Goal: Task Accomplishment & Management: Use online tool/utility

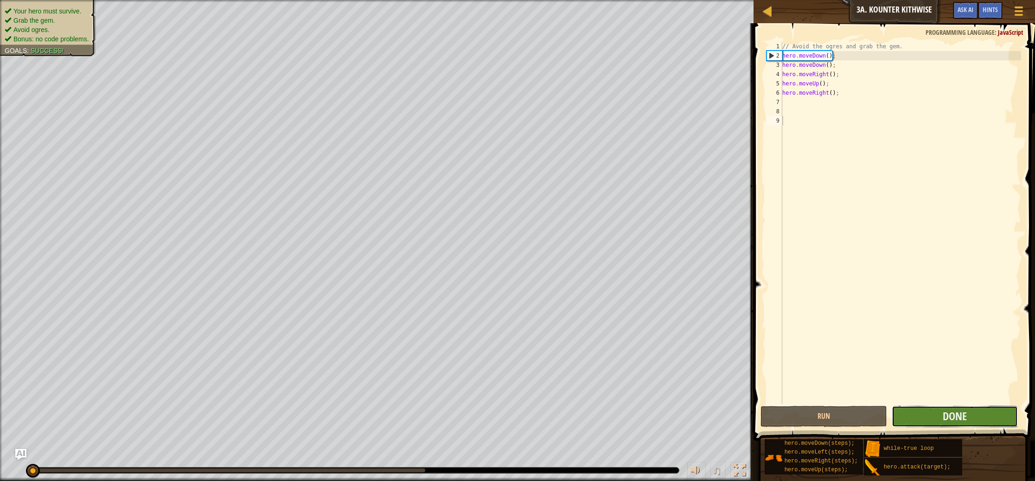
click at [902, 417] on button "Done" at bounding box center [955, 415] width 127 height 21
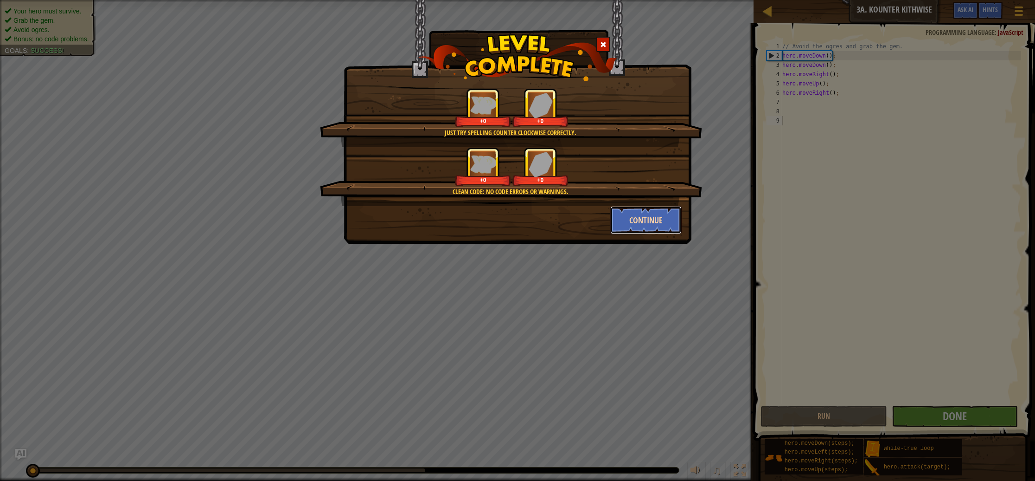
click at [622, 220] on button "Continue" at bounding box center [646, 220] width 72 height 28
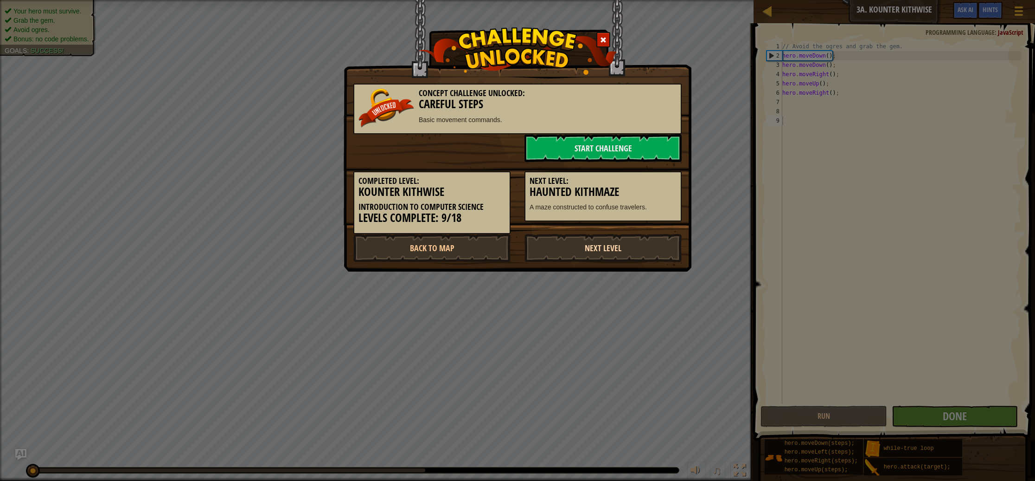
click at [629, 244] on link "Next Level" at bounding box center [603, 248] width 157 height 28
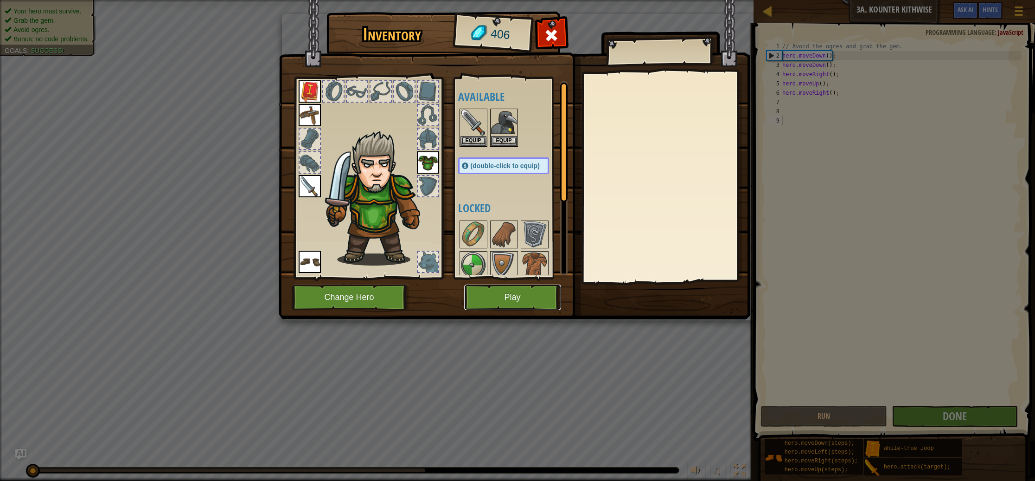
click at [541, 289] on button "Play" at bounding box center [512, 297] width 97 height 26
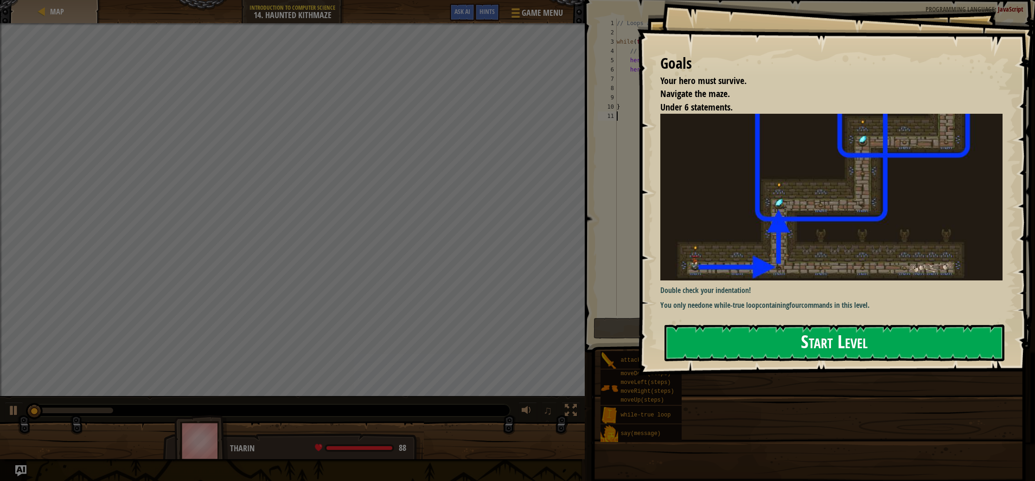
click at [739, 342] on button "Start Level" at bounding box center [835, 342] width 340 height 37
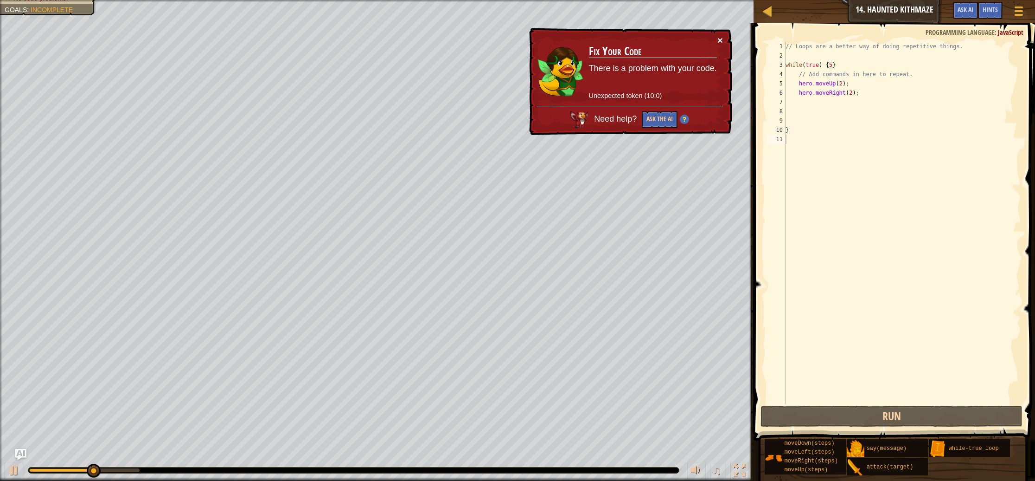
click at [719, 40] on button "×" at bounding box center [721, 40] width 6 height 10
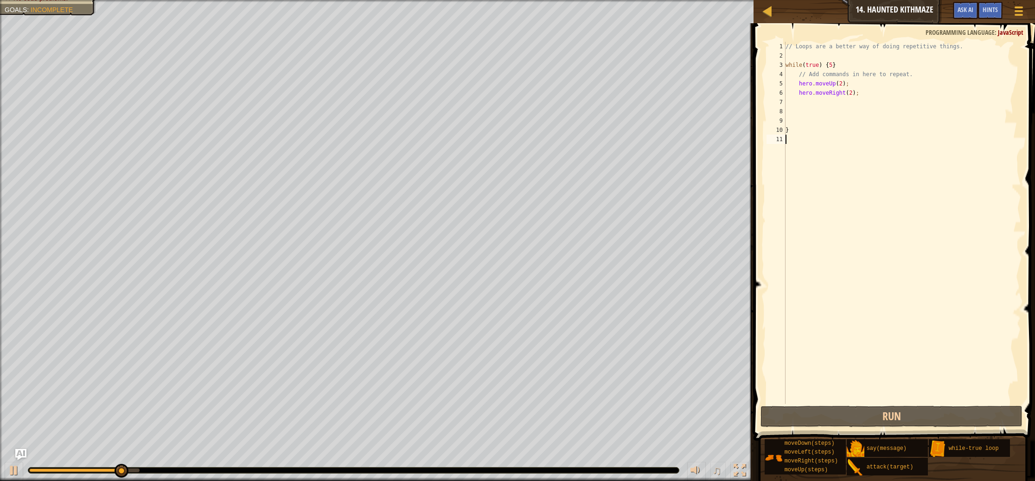
click at [872, 93] on div "// Loops are a better way of doing repetitive things. while ( true ) { 5 } // A…" at bounding box center [902, 232] width 237 height 380
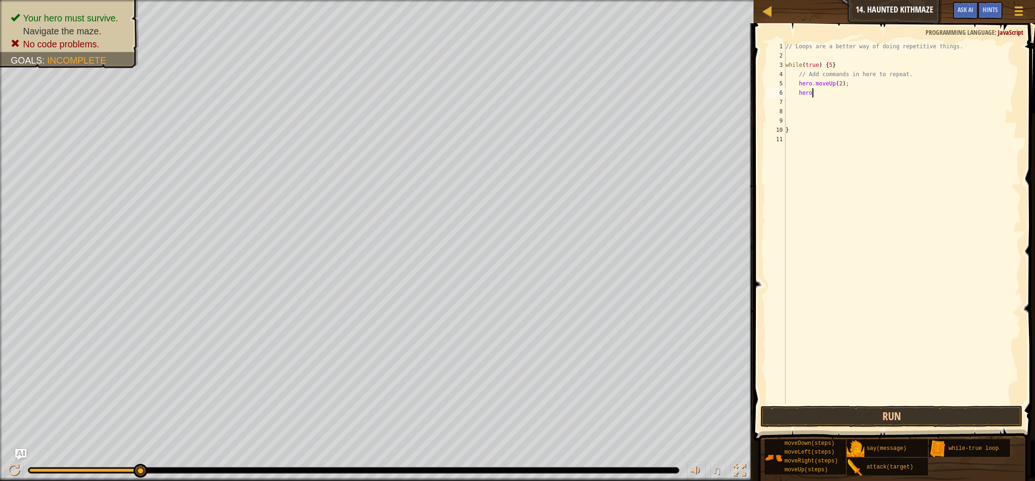
type textarea "h"
type textarea "hero.moveri"
click at [880, 94] on div "hero.moveRi ght press enter" at bounding box center [884, 110] width 175 height 42
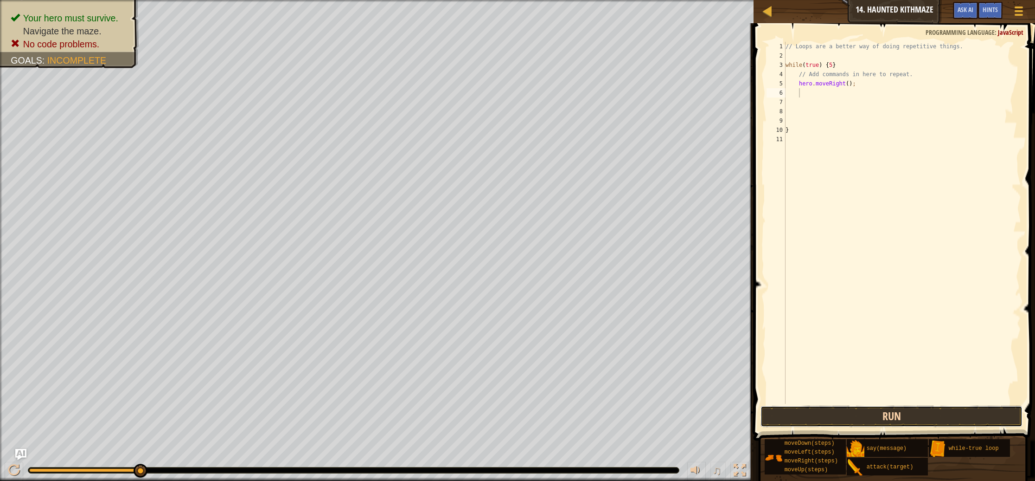
click at [868, 416] on button "Run" at bounding box center [892, 415] width 262 height 21
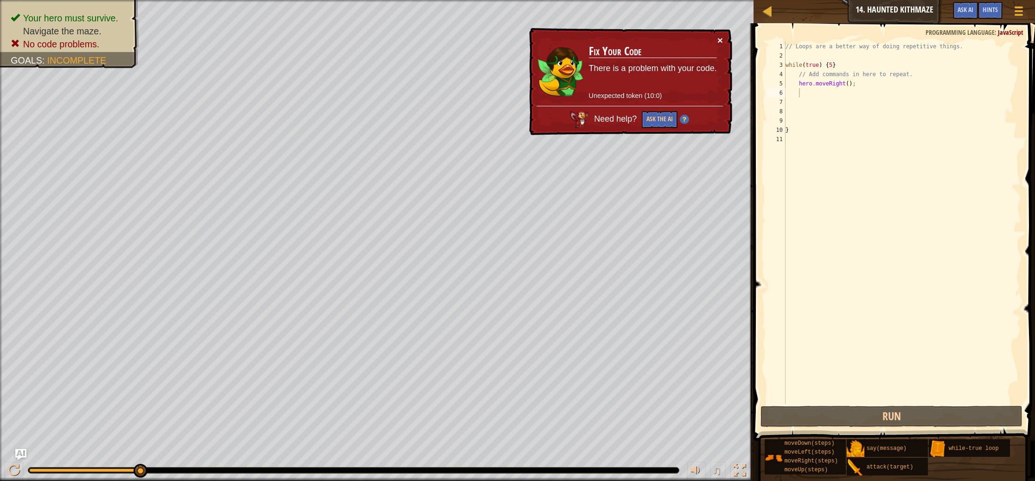
click at [720, 41] on button "×" at bounding box center [721, 41] width 6 height 10
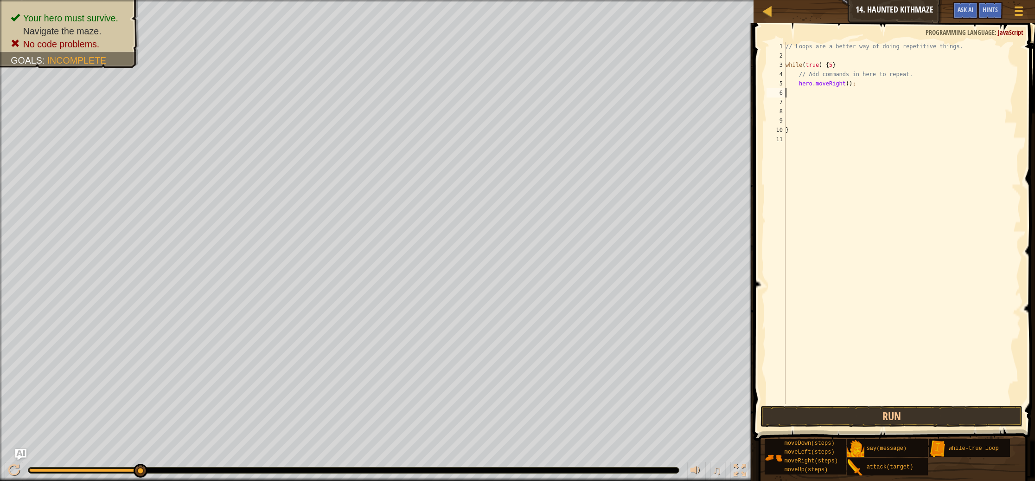
scroll to position [4, 0]
type textarea "h"
type textarea "// Add commands in here to repeat."
click at [935, 417] on button "Run" at bounding box center [892, 415] width 262 height 21
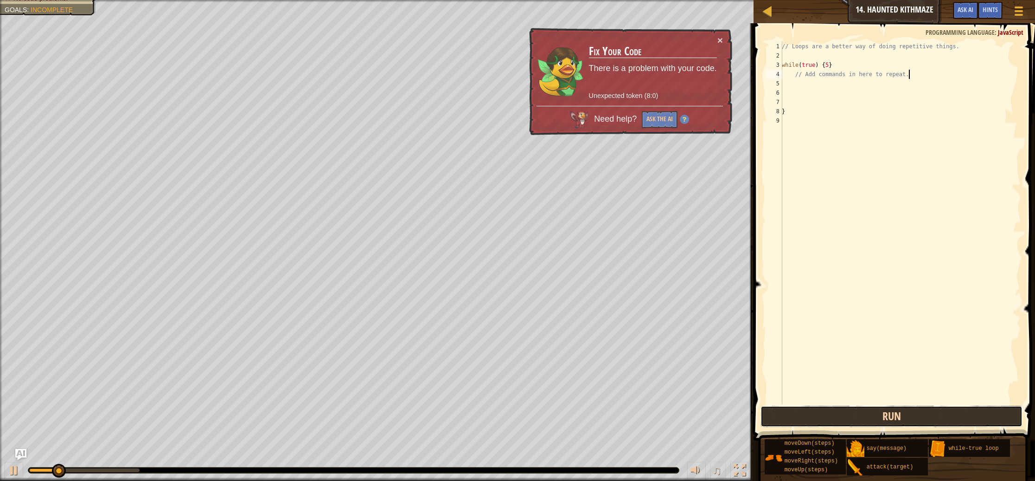
click at [935, 417] on button "Run" at bounding box center [892, 415] width 262 height 21
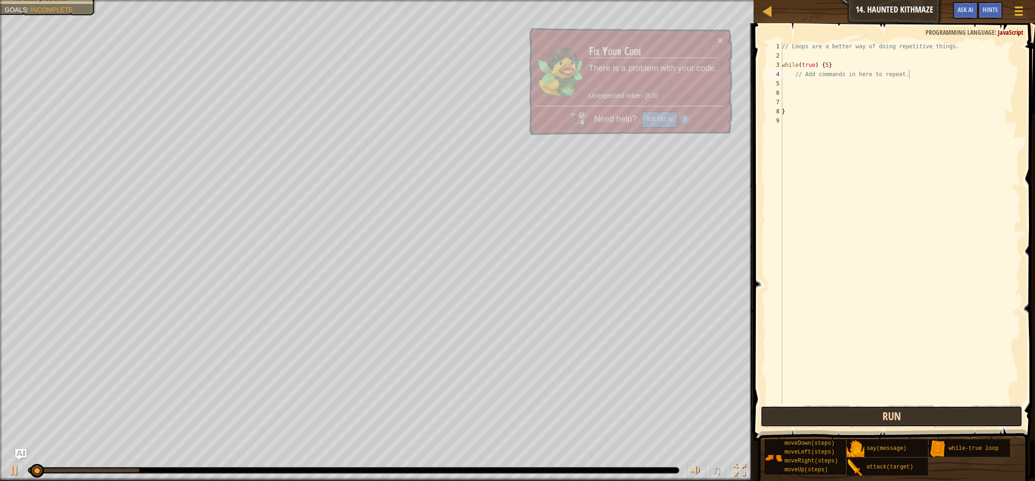
click at [935, 417] on button "Run" at bounding box center [892, 415] width 262 height 21
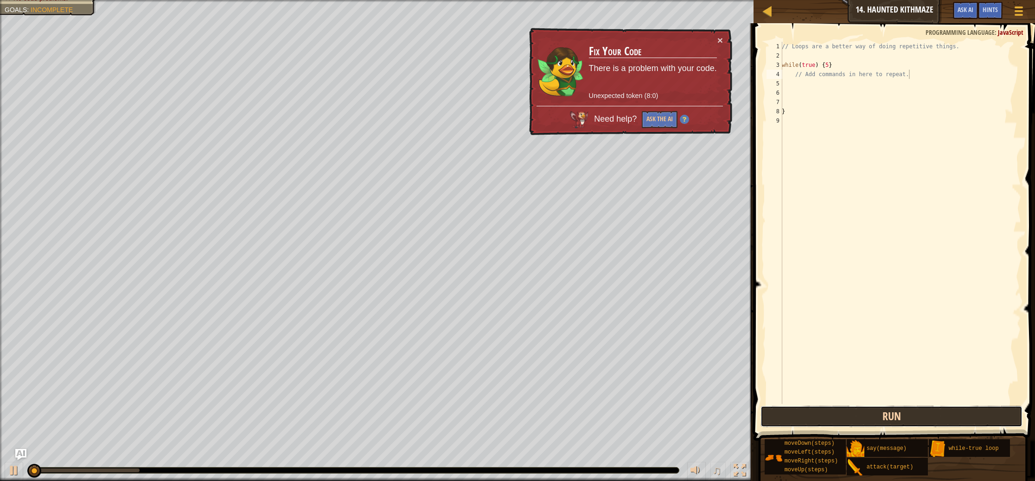
click at [935, 417] on button "Run" at bounding box center [892, 415] width 262 height 21
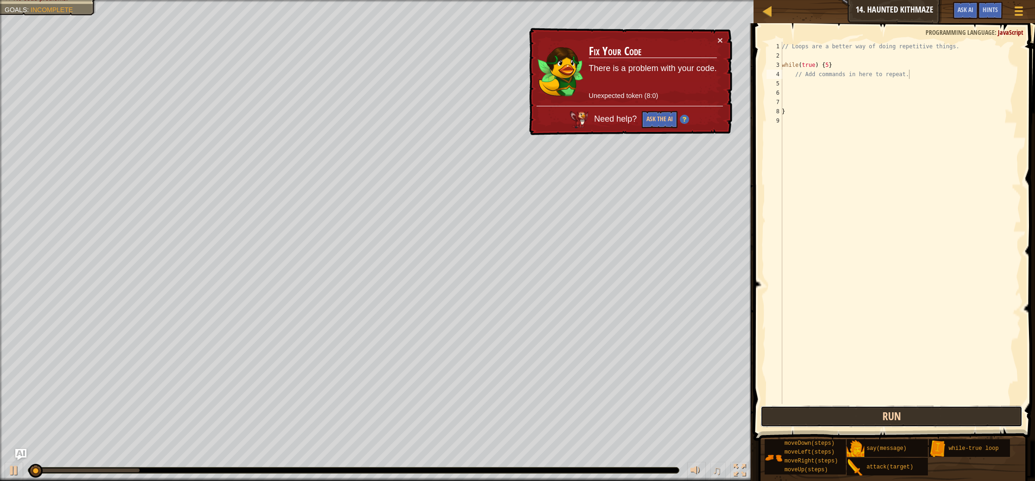
click at [935, 417] on button "Run" at bounding box center [892, 415] width 262 height 21
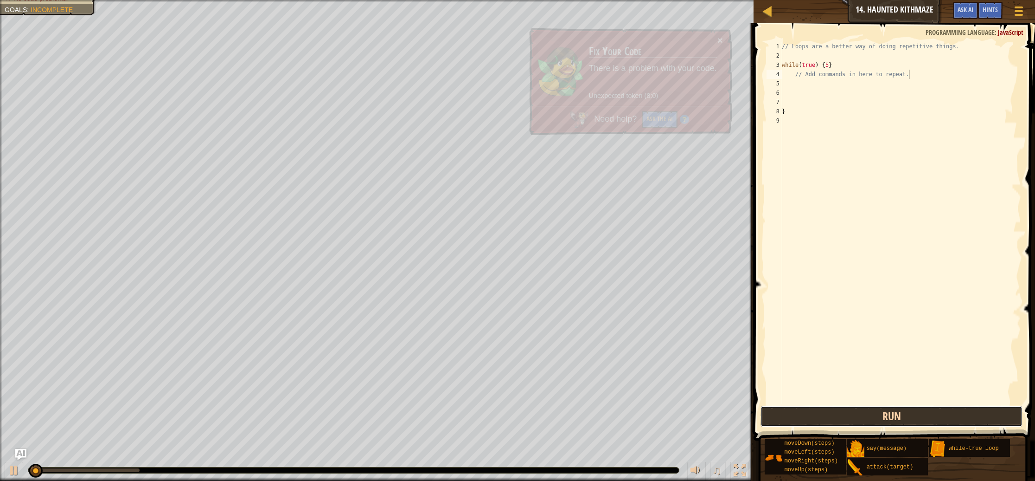
click at [935, 417] on button "Run" at bounding box center [892, 415] width 262 height 21
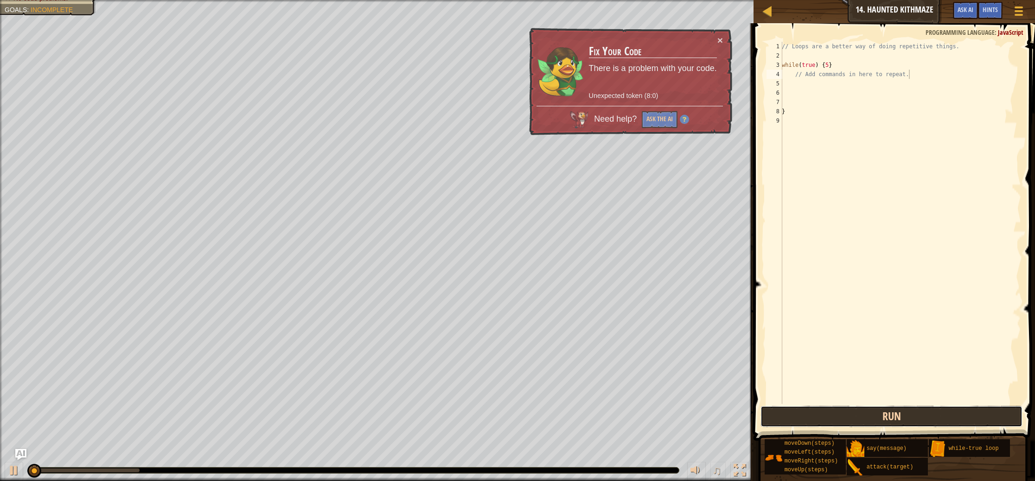
click at [935, 417] on button "Run" at bounding box center [892, 415] width 262 height 21
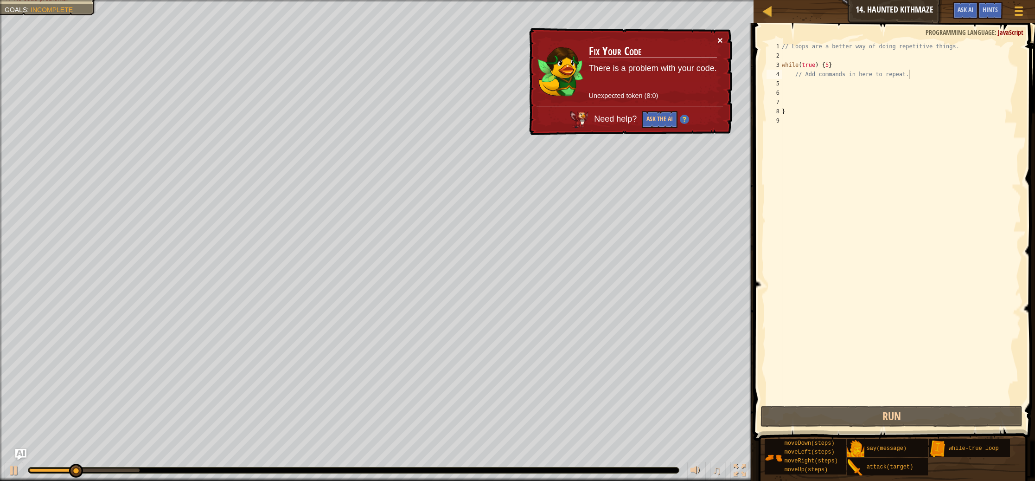
click at [718, 42] on button "×" at bounding box center [721, 41] width 6 height 10
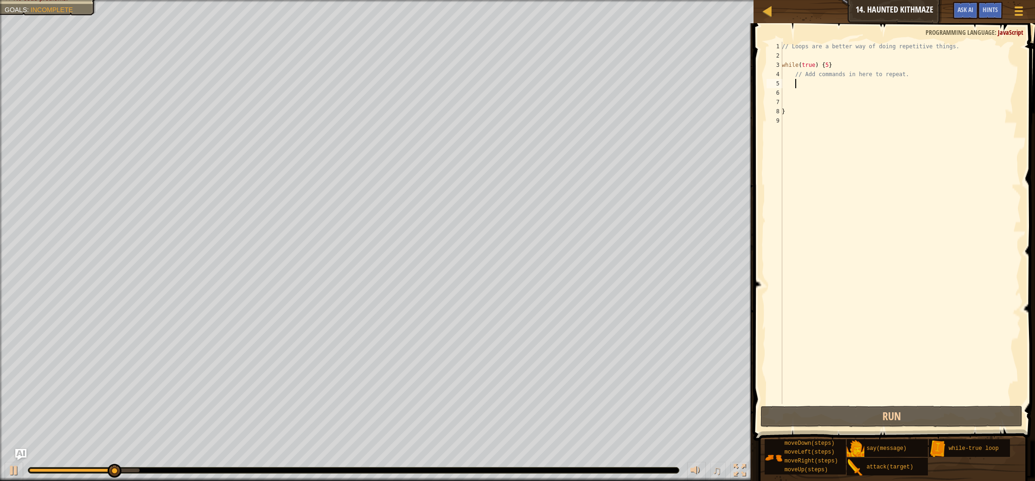
click at [811, 85] on div "// Loops are a better way of doing repetitive things. while ( true ) { 5 } // A…" at bounding box center [900, 232] width 241 height 380
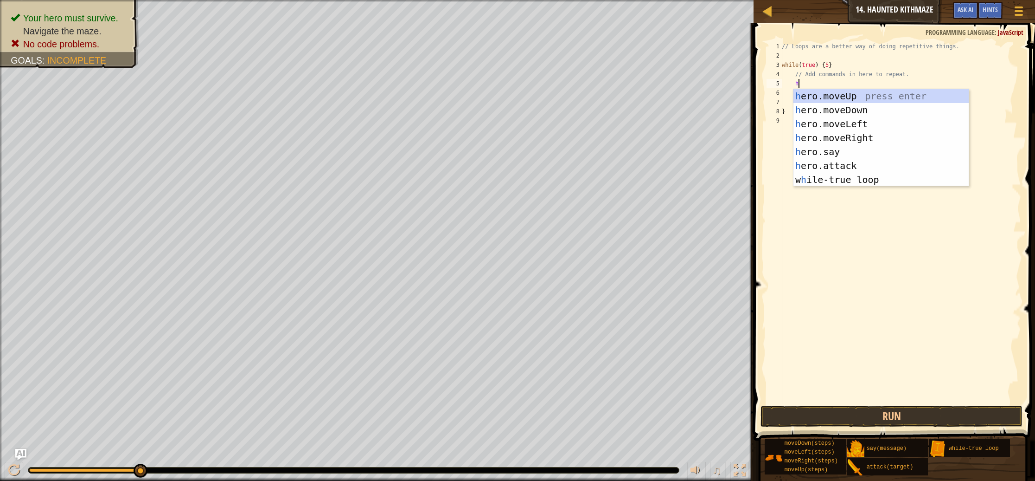
type textarea "he"
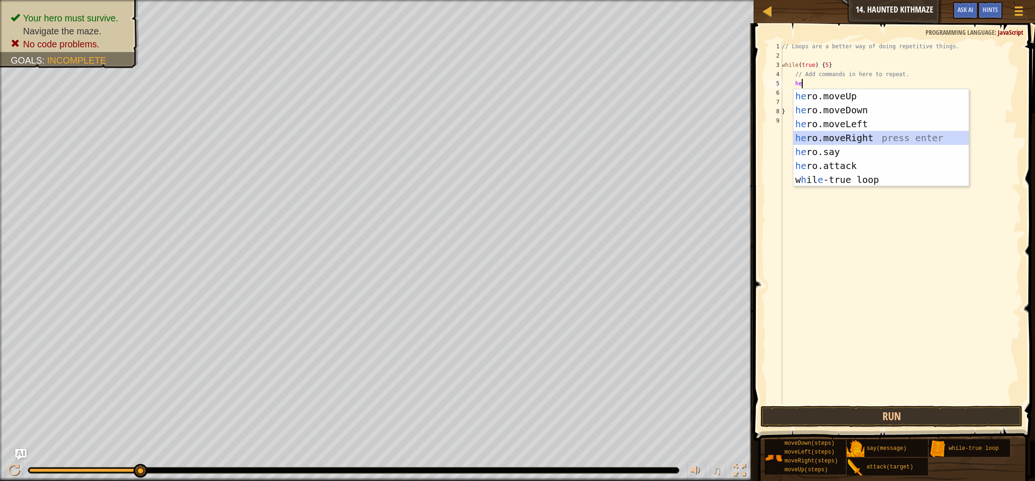
click at [848, 138] on div "he ro.moveUp press enter he ro.moveDown press enter he ro.moveLeft press enter …" at bounding box center [881, 151] width 175 height 125
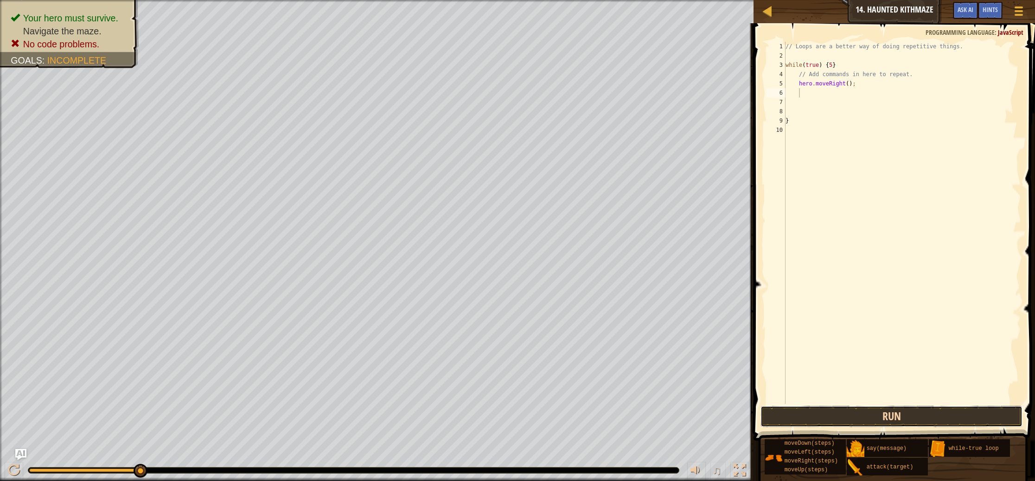
click at [867, 413] on button "Run" at bounding box center [892, 415] width 262 height 21
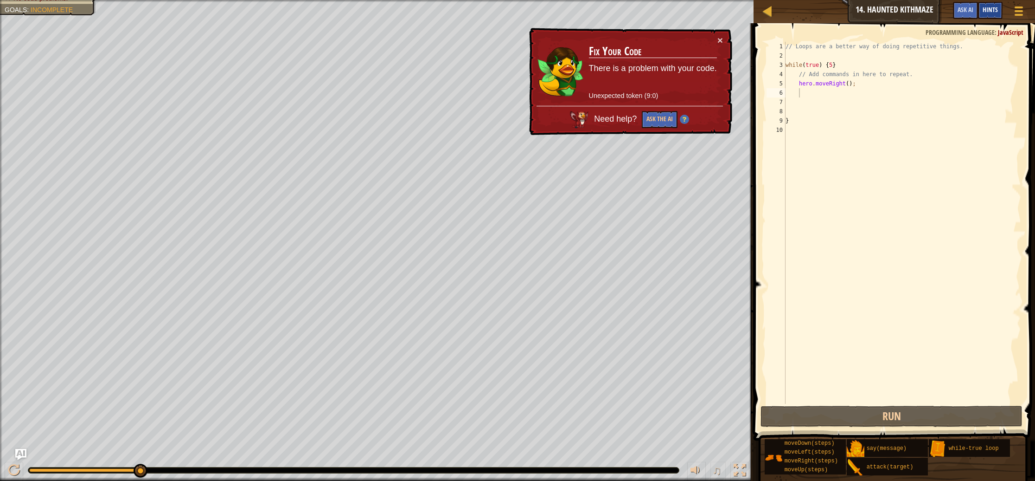
click at [992, 10] on span "Hints" at bounding box center [990, 9] width 15 height 9
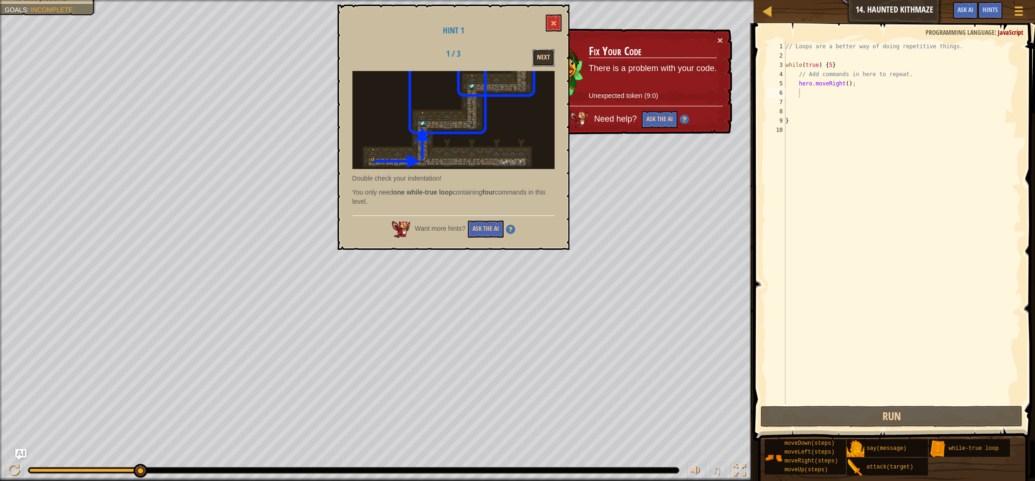
click at [543, 57] on button "Next" at bounding box center [543, 57] width 22 height 17
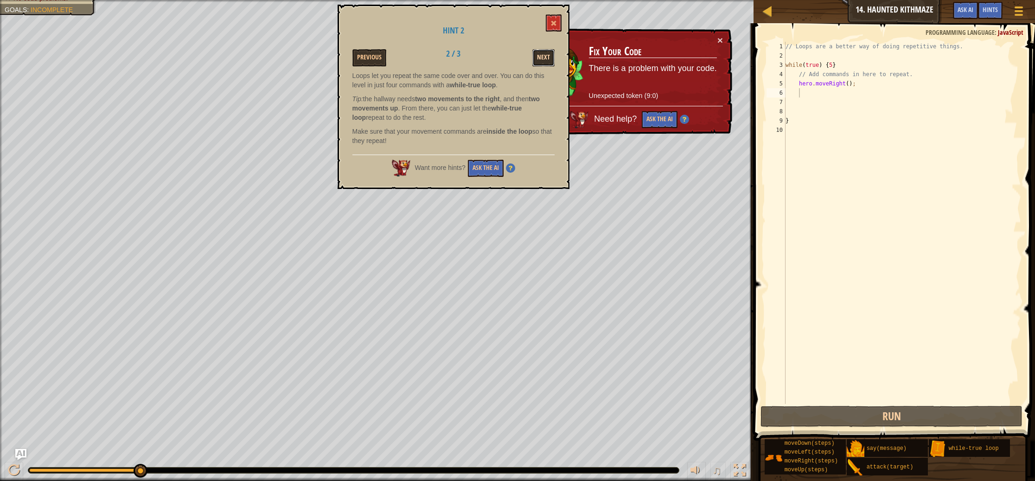
click at [542, 57] on button "Next" at bounding box center [543, 57] width 22 height 17
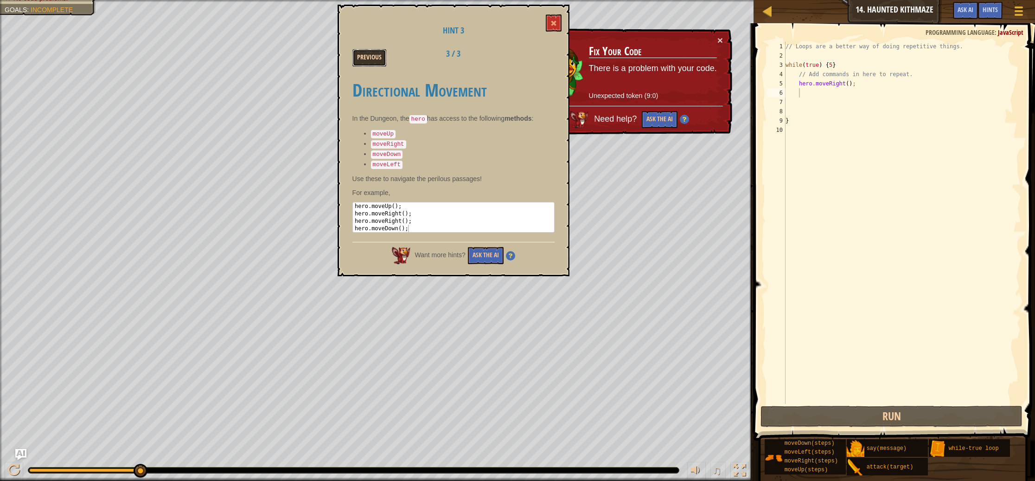
click at [363, 61] on button "Previous" at bounding box center [370, 57] width 34 height 17
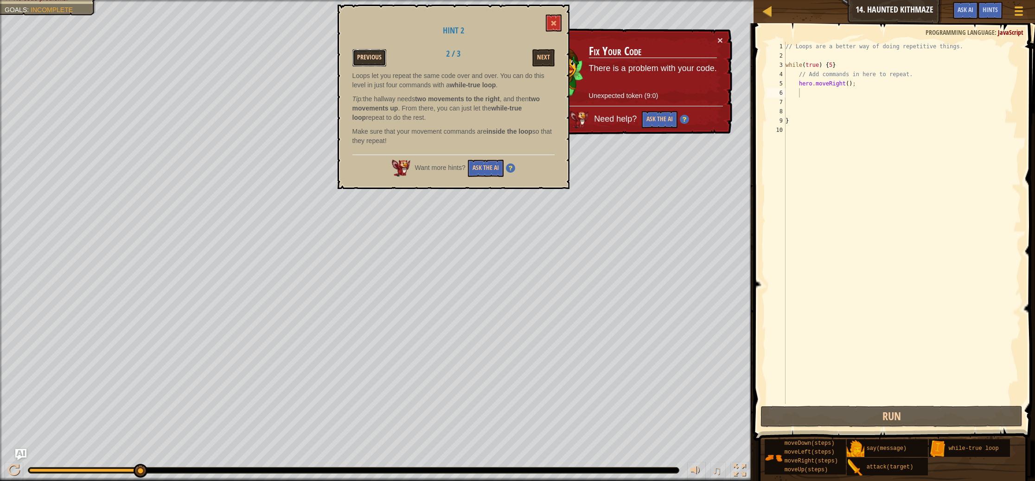
click at [371, 59] on button "Previous" at bounding box center [370, 57] width 34 height 17
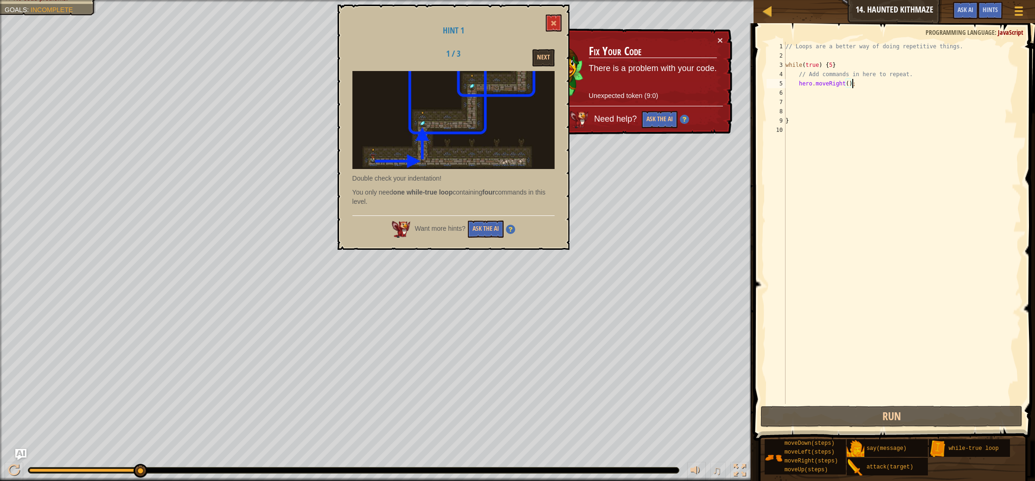
click at [851, 83] on div "// Loops are a better way of doing repetitive things. while ( true ) { 5 } // A…" at bounding box center [903, 232] width 238 height 380
click at [849, 84] on div "// Loops are a better way of doing repetitive things. while ( true ) { 5 } // A…" at bounding box center [903, 232] width 238 height 380
type textarea "hero.moveRight(2);"
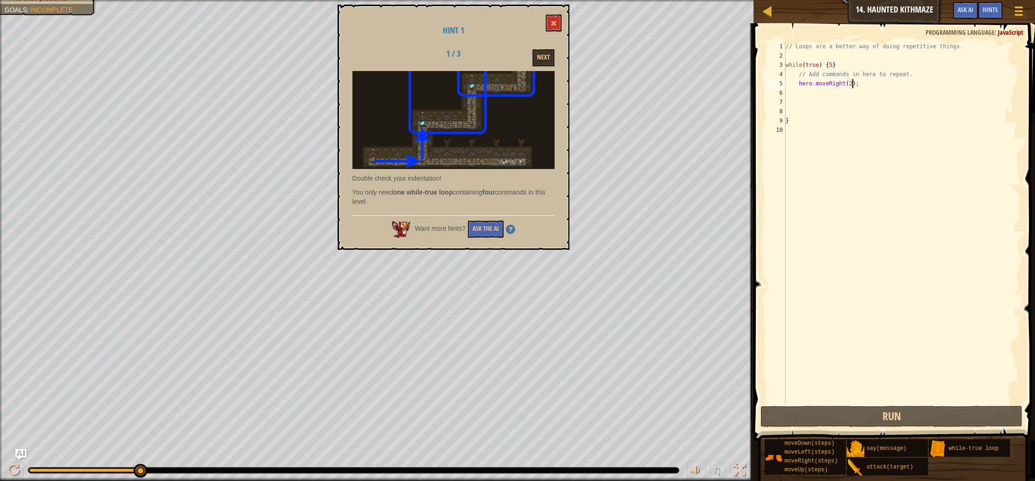
scroll to position [4, 6]
click at [853, 158] on div "// Loops are a better way of doing repetitive things. while ( true ) { 5 } // A…" at bounding box center [903, 232] width 238 height 380
click at [895, 413] on button "Run" at bounding box center [892, 415] width 262 height 21
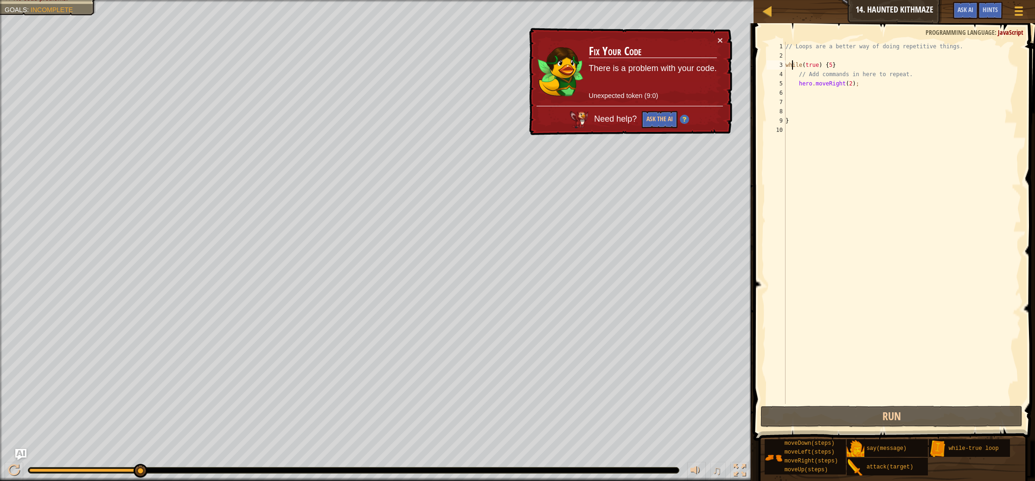
click at [793, 68] on div "// Loops are a better way of doing repetitive things. while ( true ) { 5 } // A…" at bounding box center [903, 232] width 238 height 380
type textarea "while(true) {5}"
click at [790, 51] on div "// Loops are a better way of doing repetitive things. while ( true ) { 5 } // A…" at bounding box center [903, 232] width 238 height 380
drag, startPoint x: 866, startPoint y: 87, endPoint x: 795, endPoint y: 85, distance: 71.5
click at [766, 86] on div "1 2 3 4 5 6 7 8 9 10 // Loops are a better way of doing repetitive things. whil…" at bounding box center [893, 223] width 257 height 362
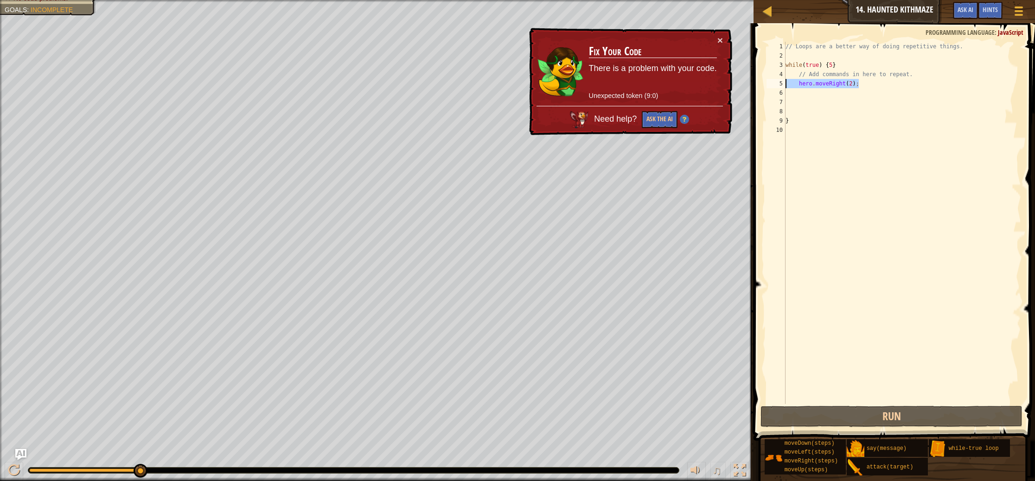
type textarea "hero.moveRight(2);"
click at [823, 55] on div "// Loops are a better way of doing repetitive things. while ( true ) { 5 } // A…" at bounding box center [903, 232] width 238 height 380
paste textarea "hero.moveRight(2);"
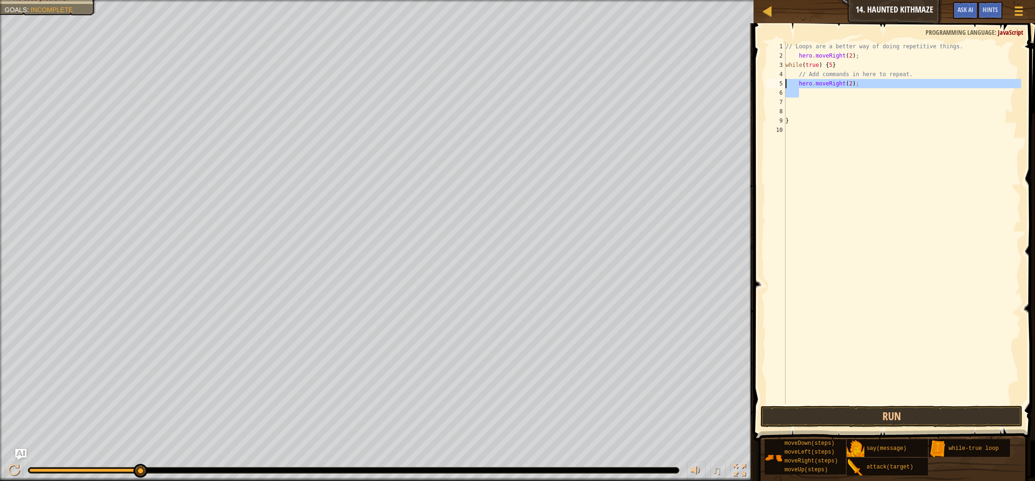
drag, startPoint x: 872, startPoint y: 88, endPoint x: 750, endPoint y: 85, distance: 123.0
click at [751, 85] on div "Hints Videos hero.moveRight(2); 1 2 3 4 5 6 7 8 9 10 // Loops are a better way …" at bounding box center [893, 251] width 284 height 457
type textarea "hero.moveRight(2);"
click at [884, 414] on button "Run" at bounding box center [892, 415] width 262 height 21
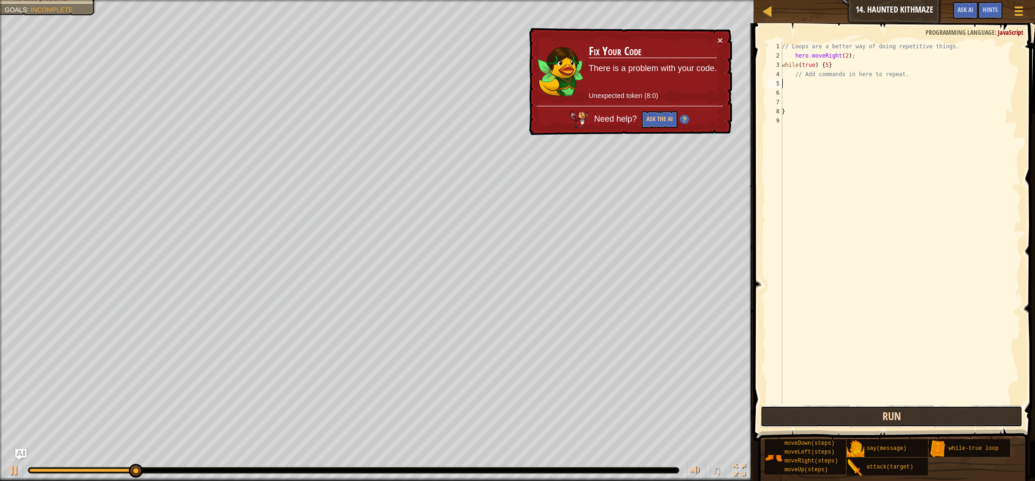
click at [884, 414] on button "Run" at bounding box center [892, 415] width 262 height 21
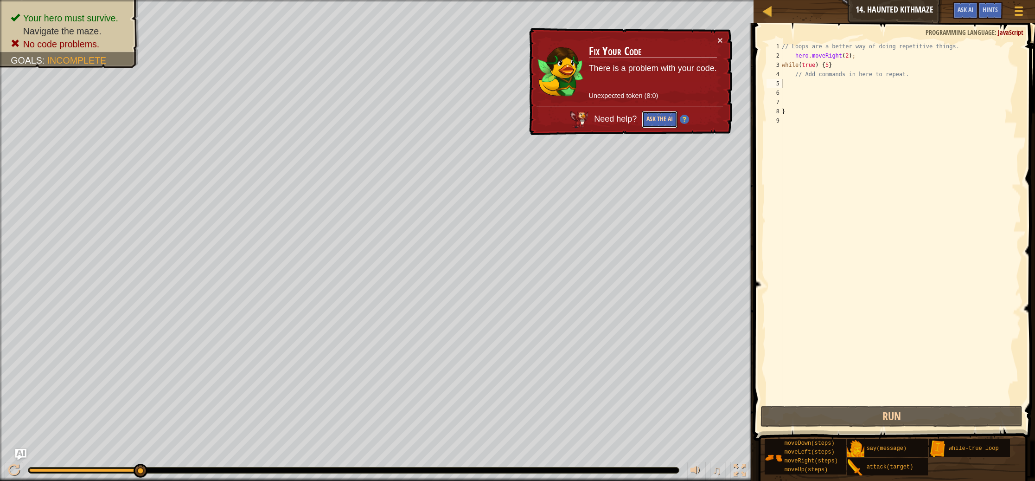
click at [650, 121] on button "Ask the AI" at bounding box center [660, 120] width 36 height 18
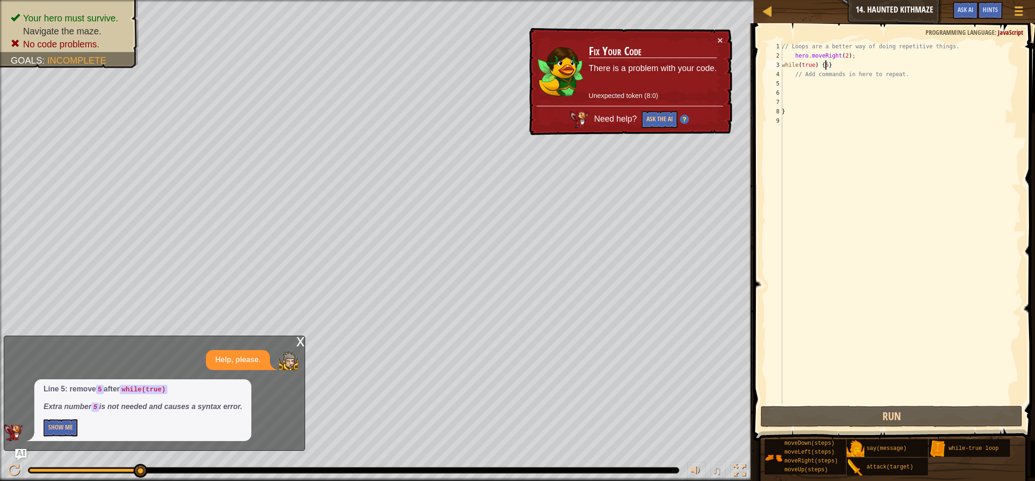
drag, startPoint x: 827, startPoint y: 64, endPoint x: 830, endPoint y: 68, distance: 4.9
click at [827, 64] on div "// Loops are a better way of doing repetitive things. hero . moveRight ( 2 ) ; …" at bounding box center [900, 232] width 241 height 380
click at [828, 65] on div "// Loops are a better way of doing repetitive things. hero . moveRight ( 2 ) ; …" at bounding box center [900, 232] width 241 height 380
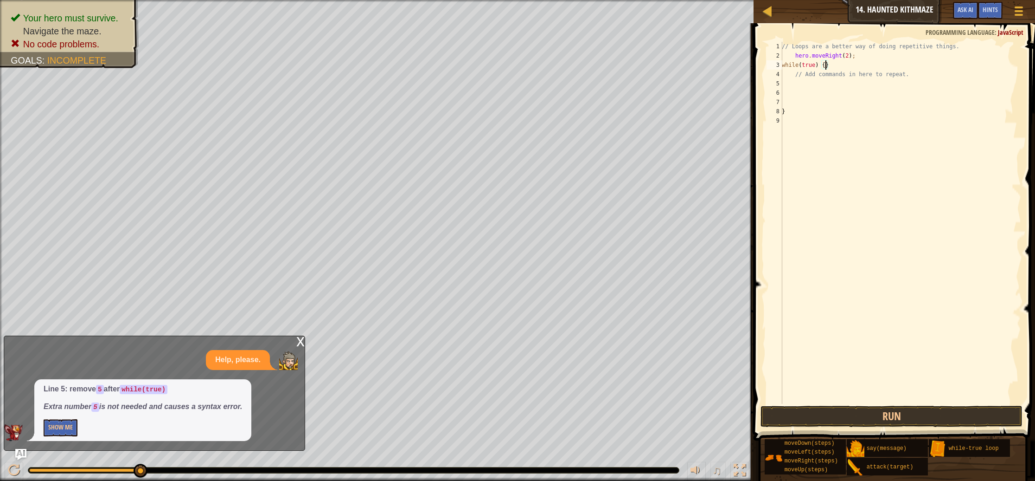
type textarea "while(true) }"
click at [815, 87] on div "// Loops are a better way of doing repetitive things. hero . moveRight ( 2 ) ; …" at bounding box center [900, 232] width 241 height 380
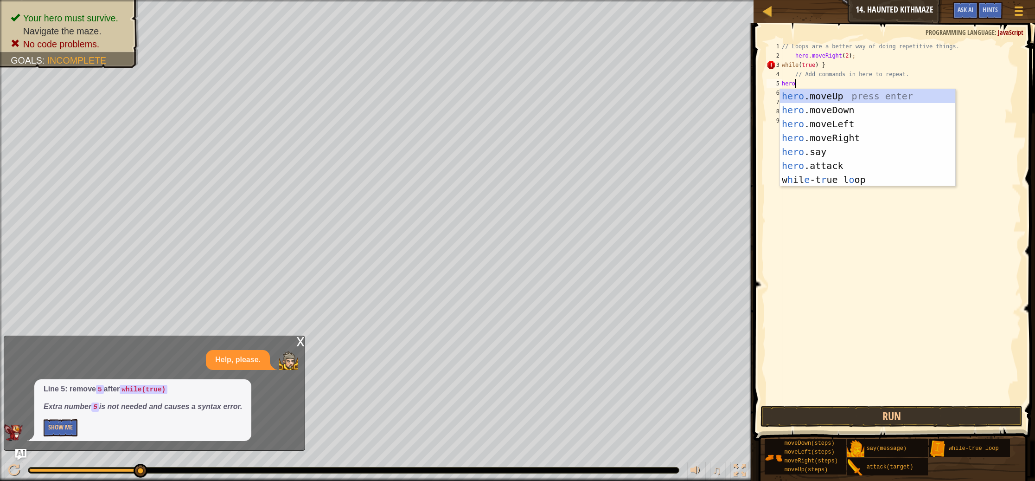
scroll to position [4, 0]
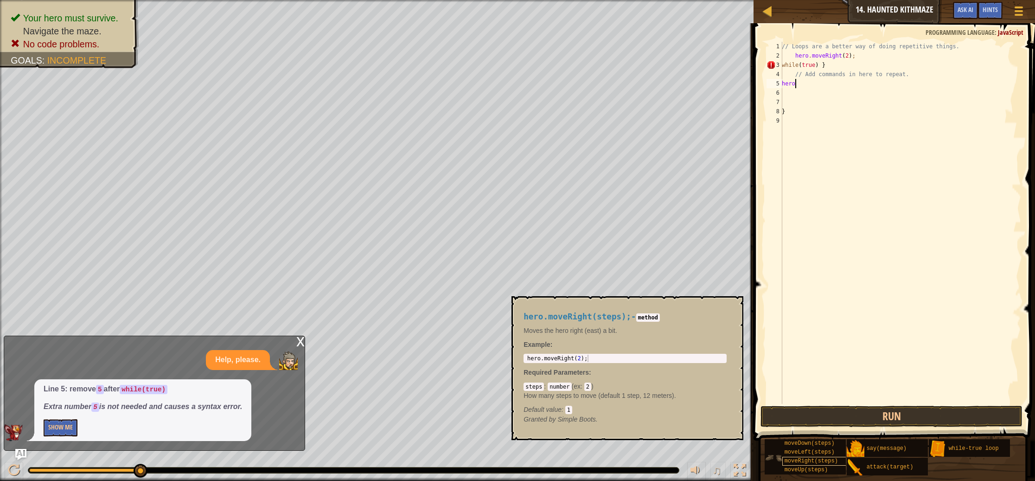
type textarea "hero"
click at [815, 460] on span "moveRight(steps)" at bounding box center [811, 460] width 53 height 6
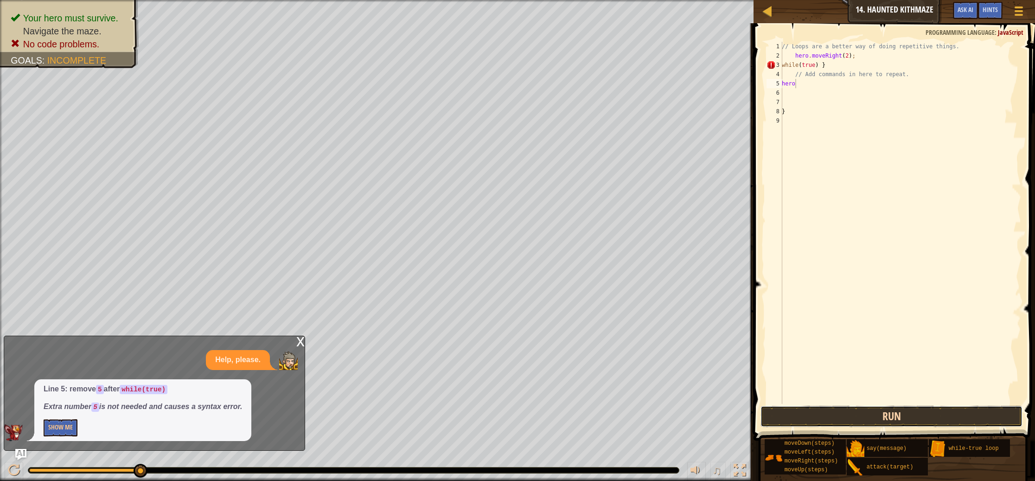
click at [887, 413] on button "Run" at bounding box center [892, 415] width 262 height 21
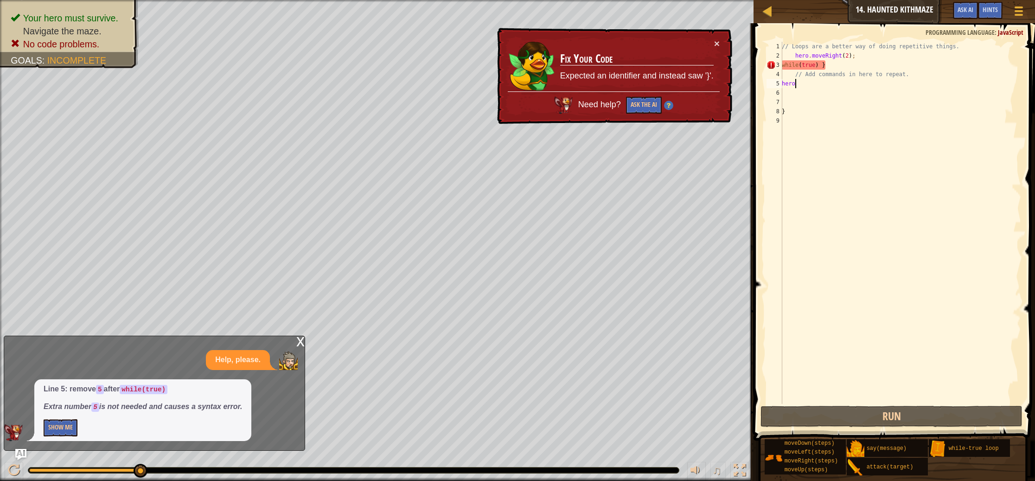
click at [824, 205] on div "// Loops are a better way of doing repetitive things. hero . moveRight ( 2 ) ; …" at bounding box center [900, 232] width 241 height 380
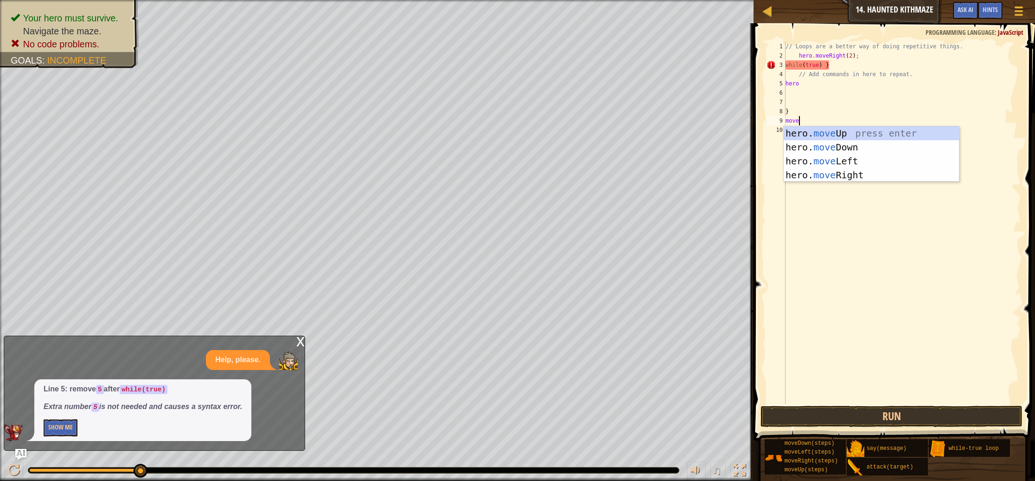
type textarea "mover"
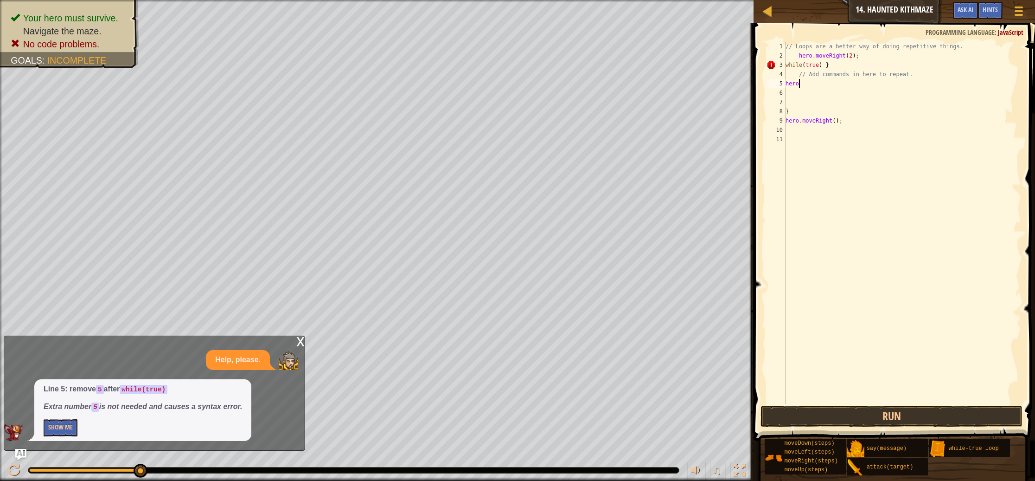
click at [805, 88] on div "// Loops are a better way of doing repetitive things. hero . moveRight ( 2 ) ; …" at bounding box center [903, 232] width 238 height 380
type textarea "h"
type textarea "hero.moveRight();"
click at [889, 414] on button "Run" at bounding box center [892, 415] width 262 height 21
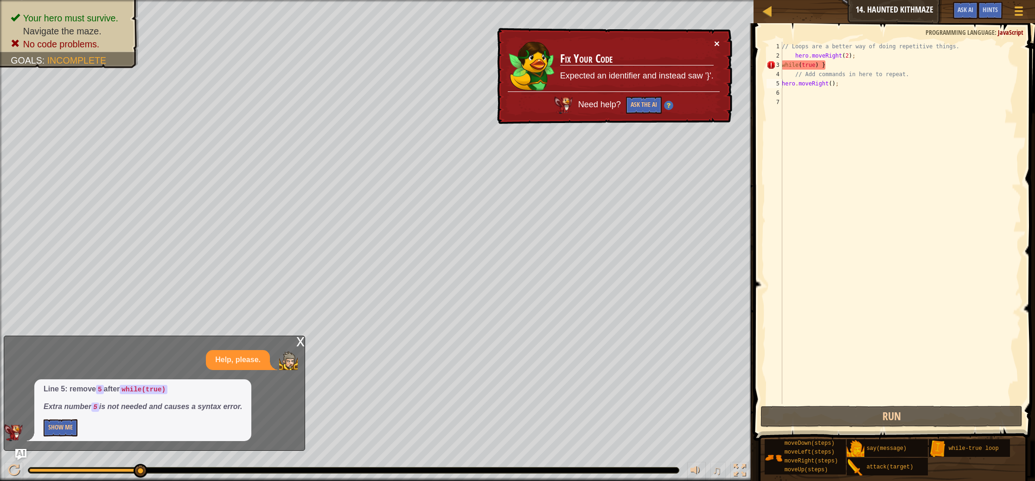
click at [716, 48] on button "×" at bounding box center [717, 43] width 6 height 10
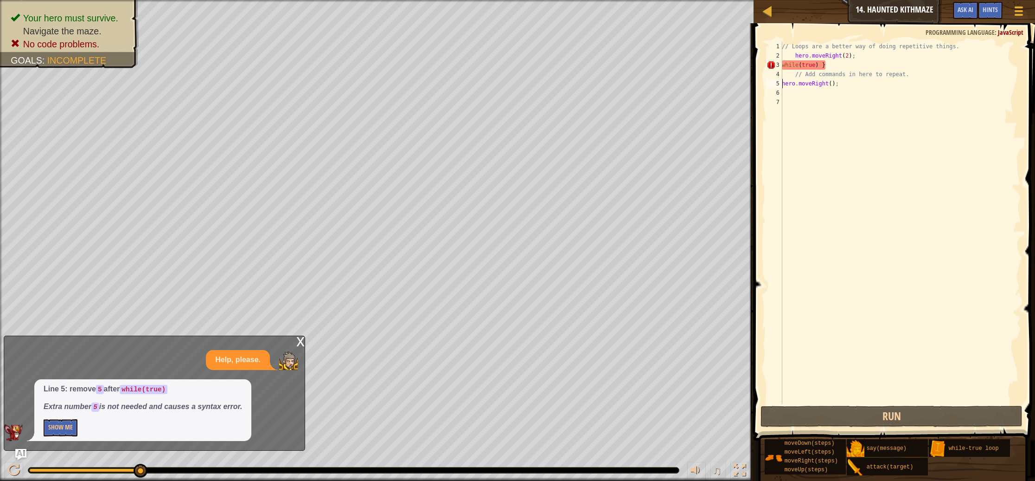
click at [892, 96] on div "// Loops are a better way of doing repetitive things. hero . moveRight ( 2 ) ; …" at bounding box center [900, 232] width 241 height 380
click at [840, 88] on div "// Loops are a better way of doing repetitive things. hero . moveRight ( 2 ) ; …" at bounding box center [900, 232] width 241 height 380
click at [847, 88] on div "// Loops are a better way of doing repetitive things. hero . moveRight ( 2 ) ; …" at bounding box center [900, 232] width 241 height 380
click at [797, 74] on div "// Loops are a better way of doing repetitive things. hero . moveRight ( 2 ) ; …" at bounding box center [900, 232] width 241 height 380
type textarea "// Add commands in here to repeat."
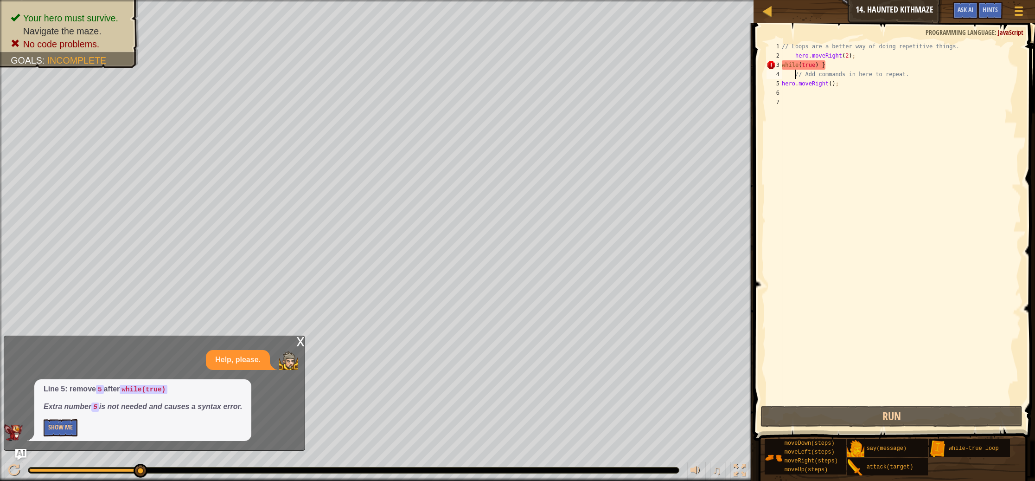
click at [789, 95] on div "// Loops are a better way of doing repetitive things. hero . moveRight ( 2 ) ; …" at bounding box center [900, 232] width 241 height 380
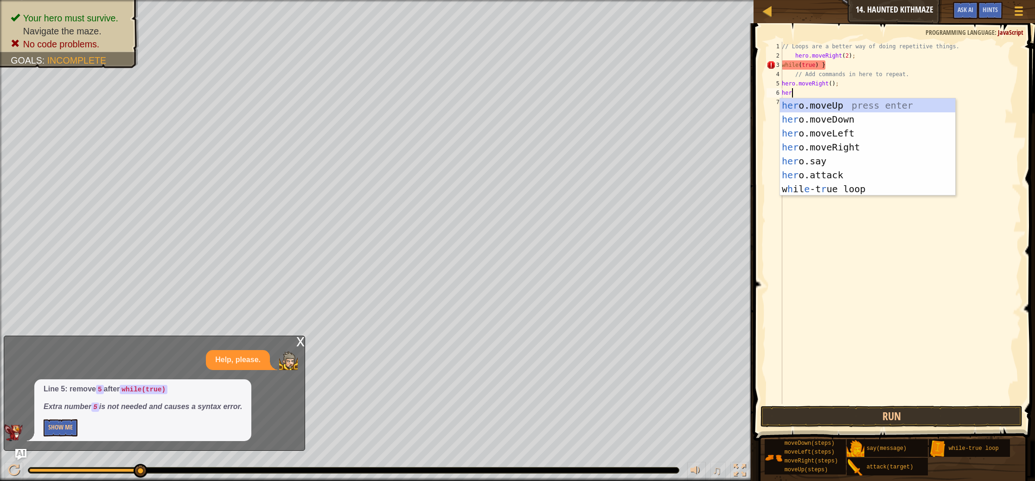
scroll to position [4, 0]
type textarea "hero"
click at [840, 147] on div "hero .moveUp press enter hero .moveDown press enter hero .moveLeft press enter …" at bounding box center [867, 160] width 175 height 125
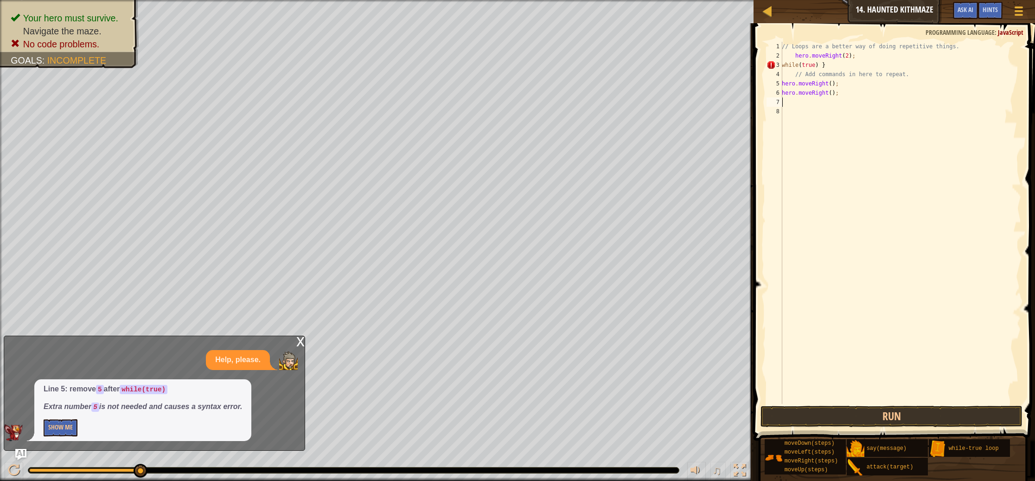
scroll to position [4, 0]
drag, startPoint x: 868, startPoint y: 58, endPoint x: 790, endPoint y: 55, distance: 78.4
click at [790, 55] on div "// Loops are a better way of doing repetitive things. hero . moveRight ( 2 ) ; …" at bounding box center [900, 232] width 241 height 380
type textarea "hero.moveRight(2);"
click at [846, 142] on div "// Loops are a better way of doing repetitive things. while ( true ) } // Add c…" at bounding box center [900, 232] width 241 height 380
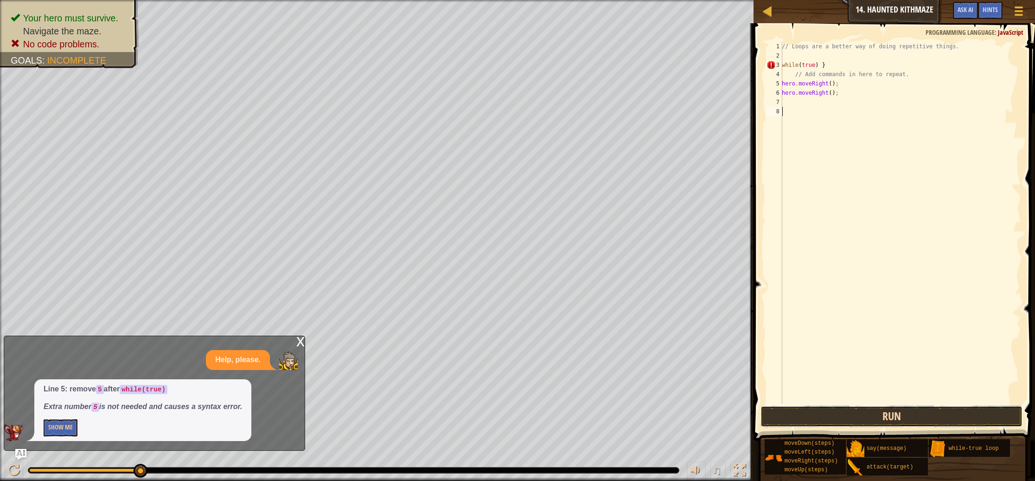
click at [897, 419] on button "Run" at bounding box center [892, 415] width 262 height 21
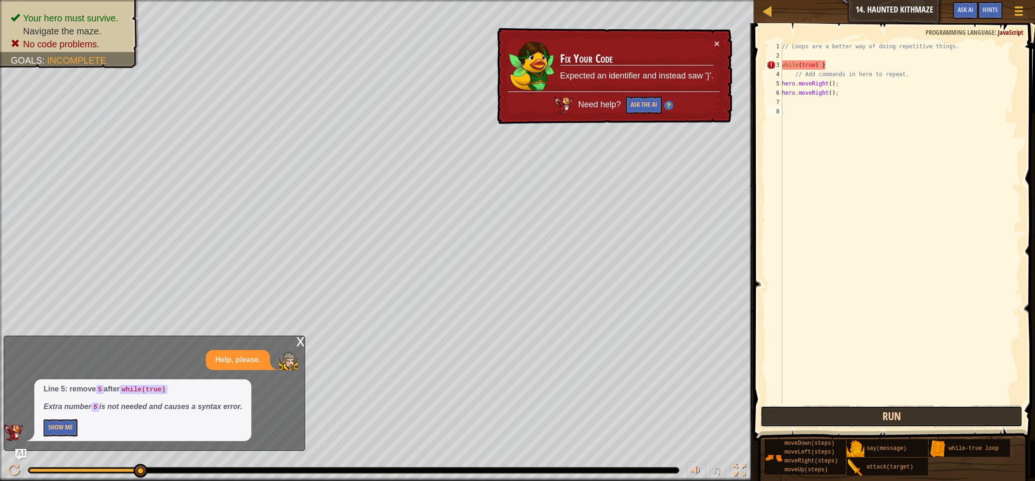
click at [897, 419] on button "Run" at bounding box center [892, 415] width 262 height 21
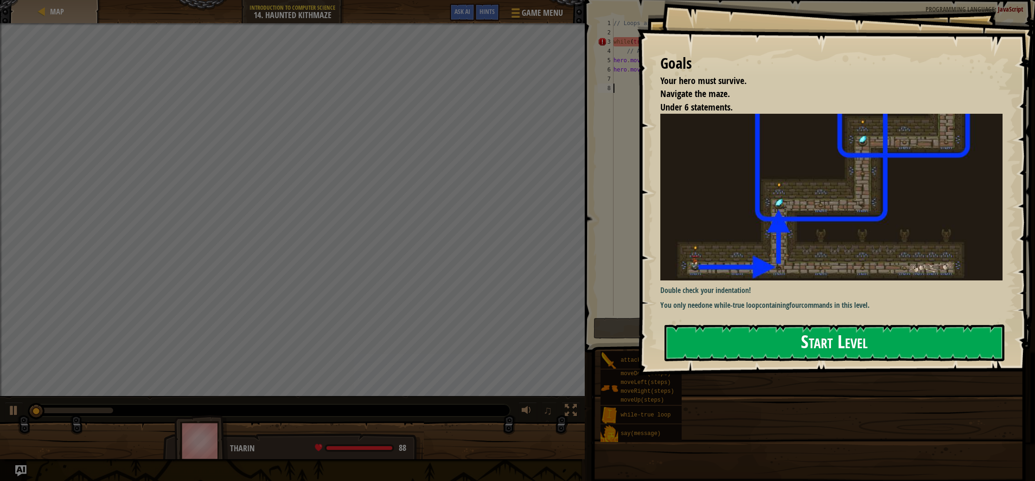
click at [839, 342] on button "Start Level" at bounding box center [835, 342] width 340 height 37
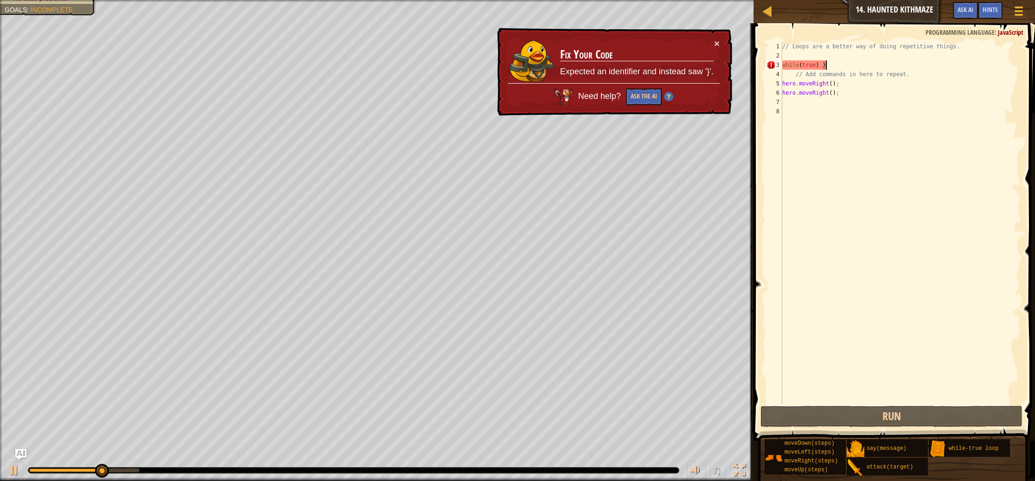
click at [843, 62] on div "// Loops are a better way of doing repetitive things. while ( true ) } // Add c…" at bounding box center [901, 232] width 241 height 380
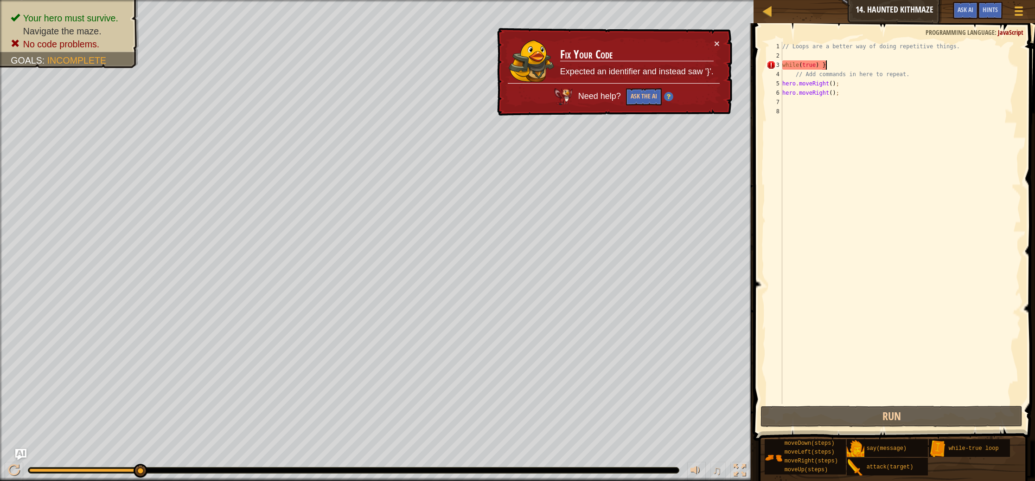
click at [826, 63] on div "// Loops are a better way of doing repetitive things. while ( true ) } // Add c…" at bounding box center [901, 232] width 241 height 380
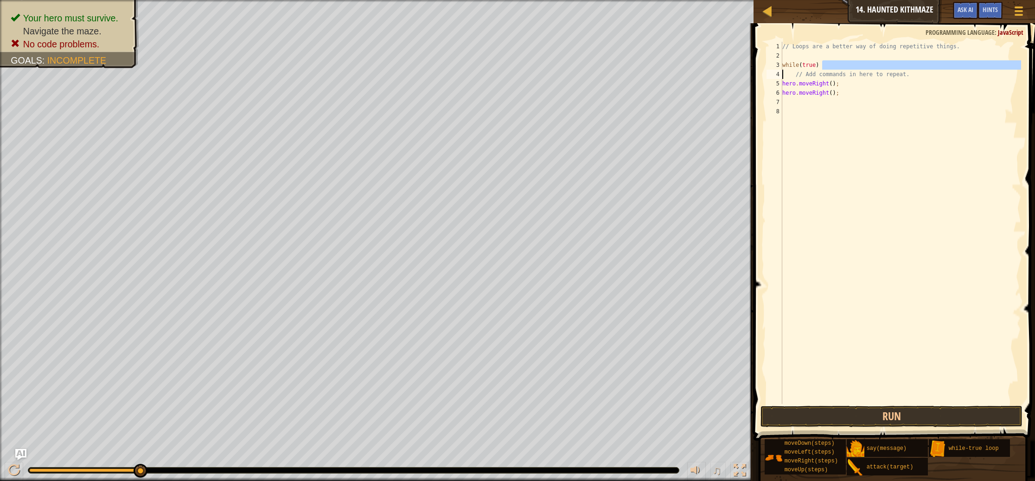
click at [867, 61] on div "// Loops are a better way of doing repetitive things. while ( true ) // Add com…" at bounding box center [901, 232] width 241 height 380
click at [883, 89] on div "// Loops are a better way of doing repetitive things. while ( true ) { // Add c…" at bounding box center [901, 232] width 241 height 380
type textarea "hero.moveRight();"
click at [904, 413] on button "Run" at bounding box center [892, 415] width 262 height 21
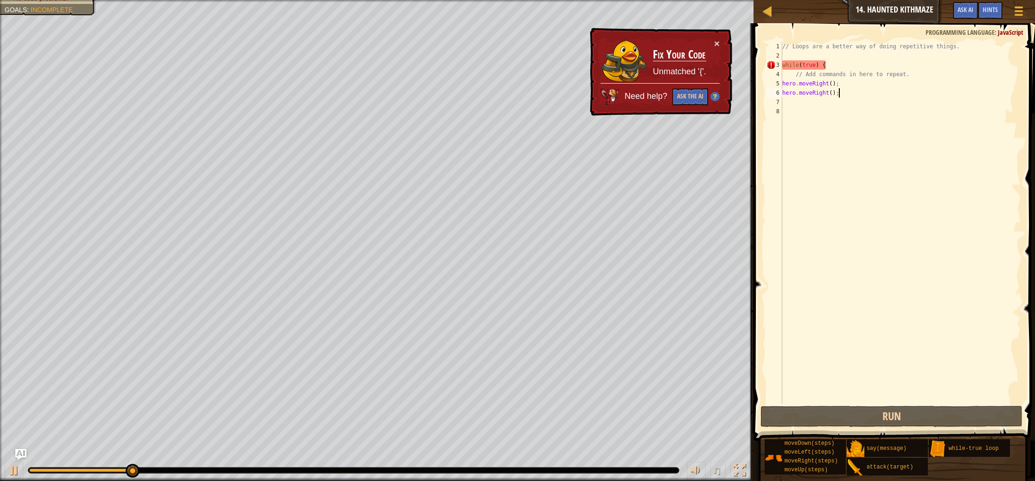
click at [833, 193] on div "// Loops are a better way of doing repetitive things. while ( true ) { // Add c…" at bounding box center [901, 232] width 241 height 380
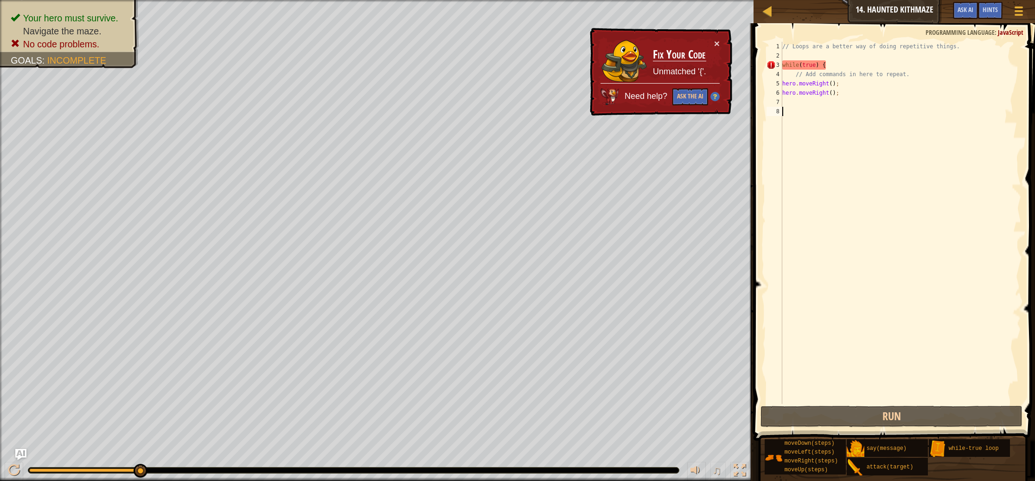
scroll to position [4, 0]
click at [790, 97] on div "// Loops are a better way of doing repetitive things. while ( true ) { // Add c…" at bounding box center [901, 232] width 241 height 380
type textarea "hero.moveRight();"
click at [790, 103] on div "// Loops are a better way of doing repetitive things. while ( true ) { // Add c…" at bounding box center [901, 232] width 241 height 380
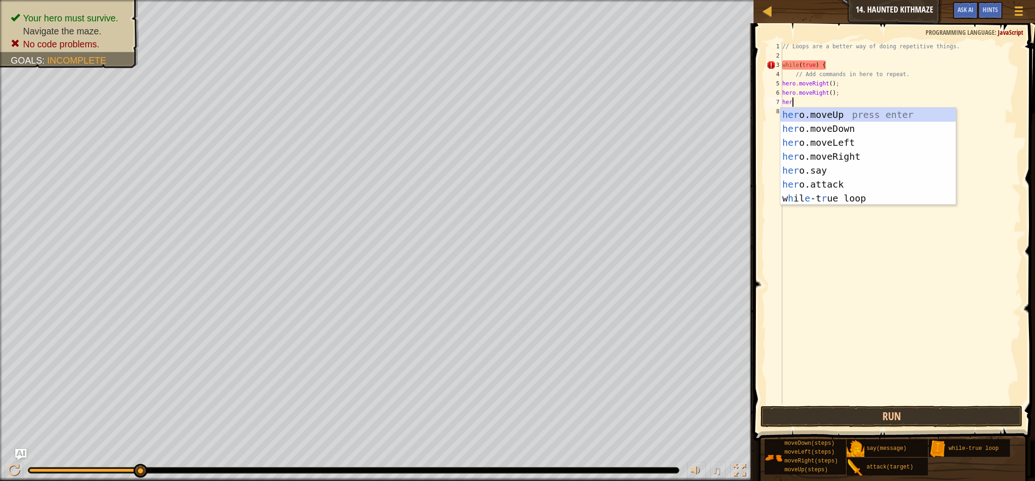
type textarea "hero"
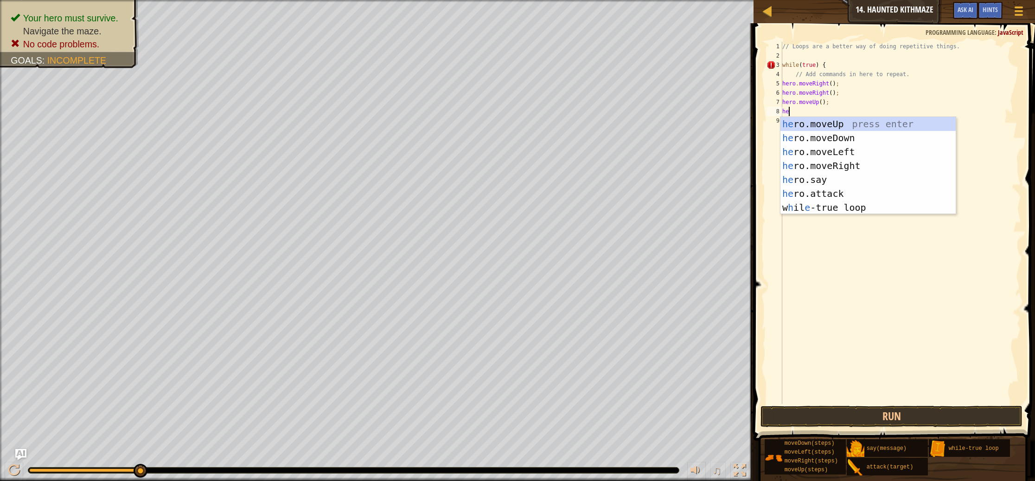
type textarea "heo"
click at [840, 123] on div "he r o .moveUp press enter he r o .moveDown press enter he r o .moveLeft press …" at bounding box center [868, 179] width 175 height 125
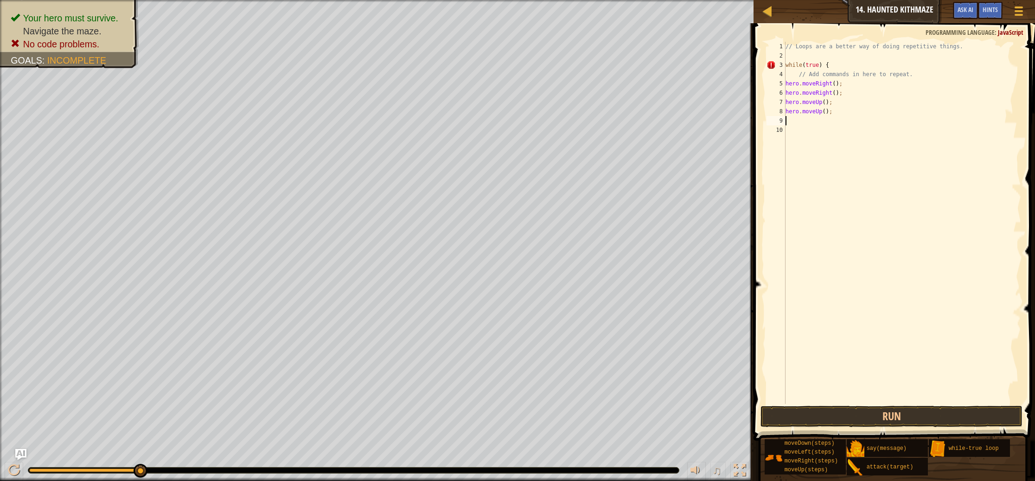
scroll to position [4, 0]
click at [894, 409] on button "Run" at bounding box center [892, 415] width 262 height 21
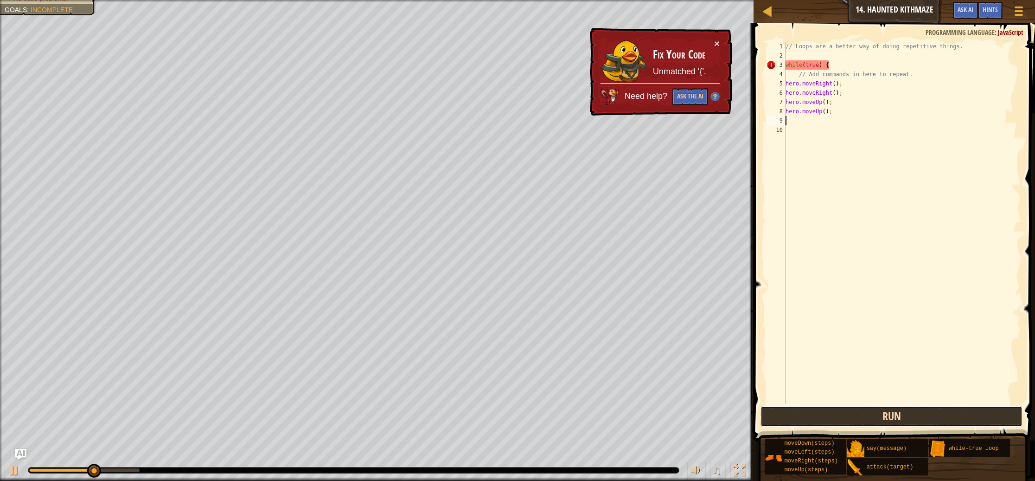
click at [894, 409] on button "Run" at bounding box center [892, 415] width 262 height 21
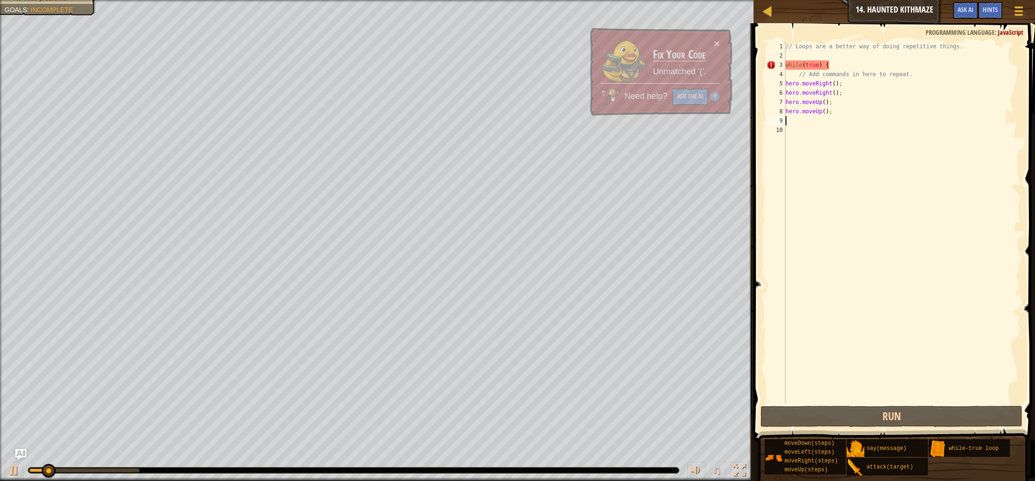
click at [915, 264] on div "// Loops are a better way of doing repetitive things. while ( true ) { // Add c…" at bounding box center [903, 232] width 238 height 380
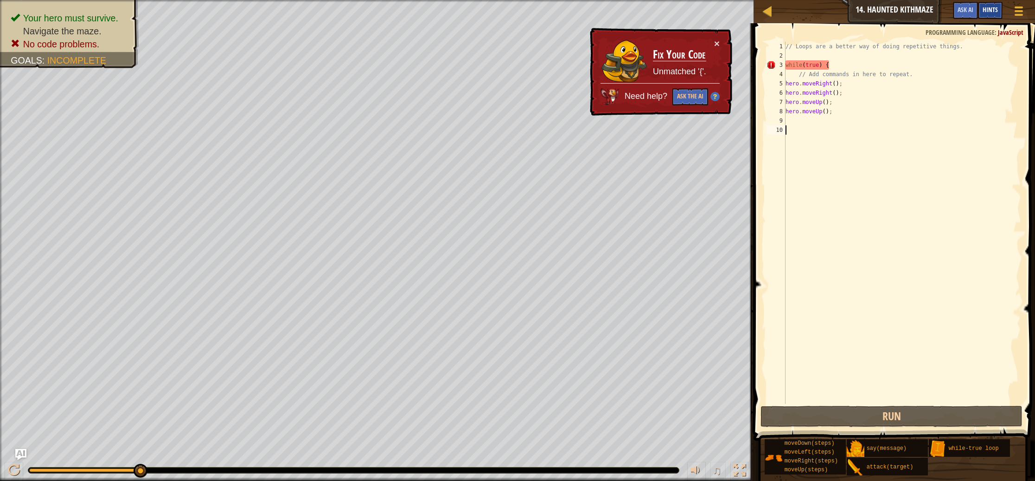
click at [992, 11] on span "Hints" at bounding box center [990, 9] width 15 height 9
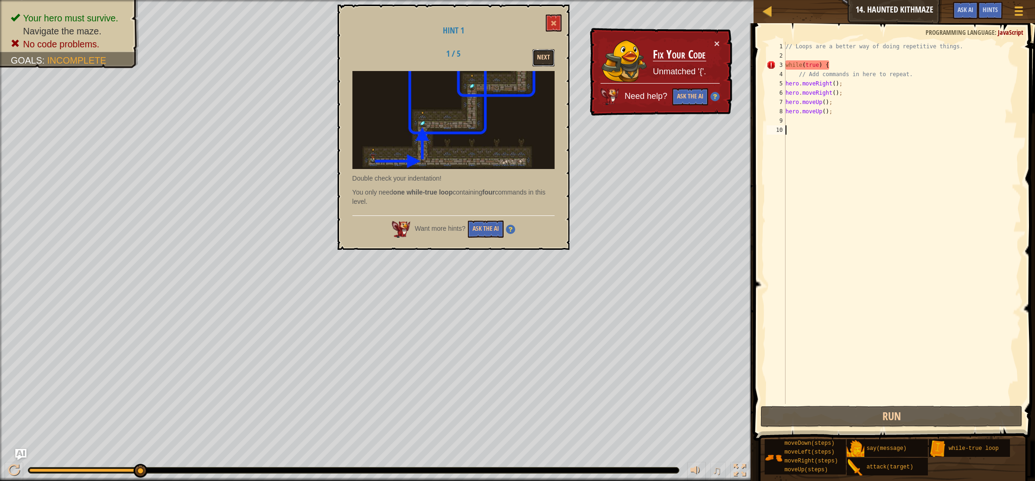
click at [543, 52] on button "Next" at bounding box center [543, 57] width 22 height 17
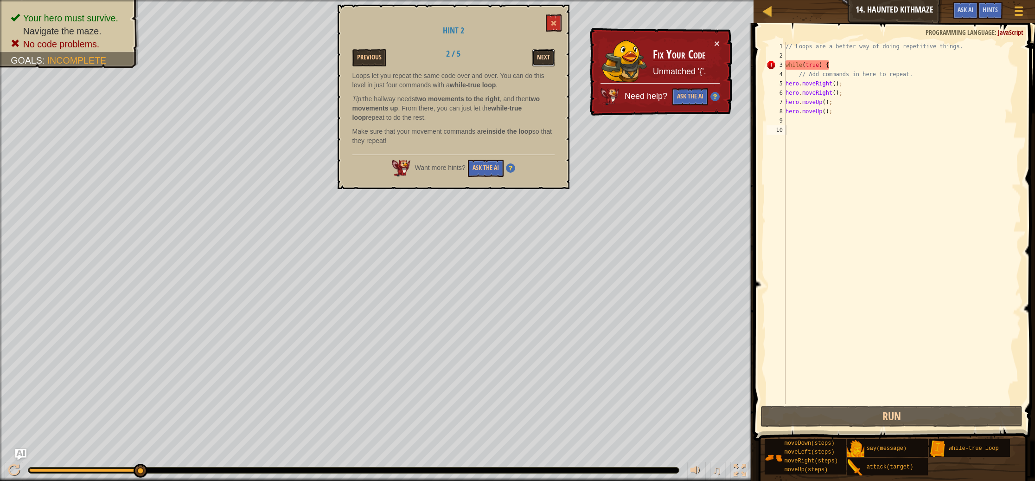
click at [545, 58] on button "Next" at bounding box center [543, 57] width 22 height 17
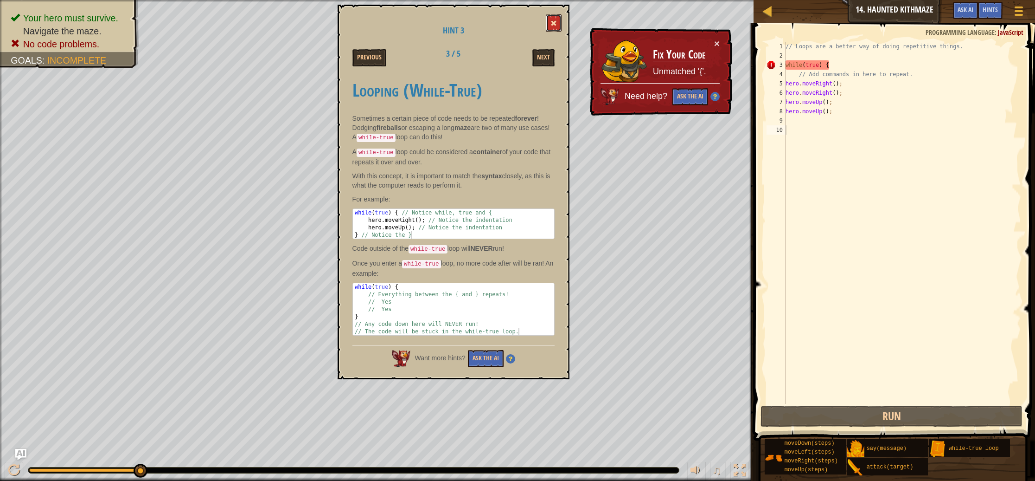
click at [557, 22] on button at bounding box center [554, 22] width 16 height 17
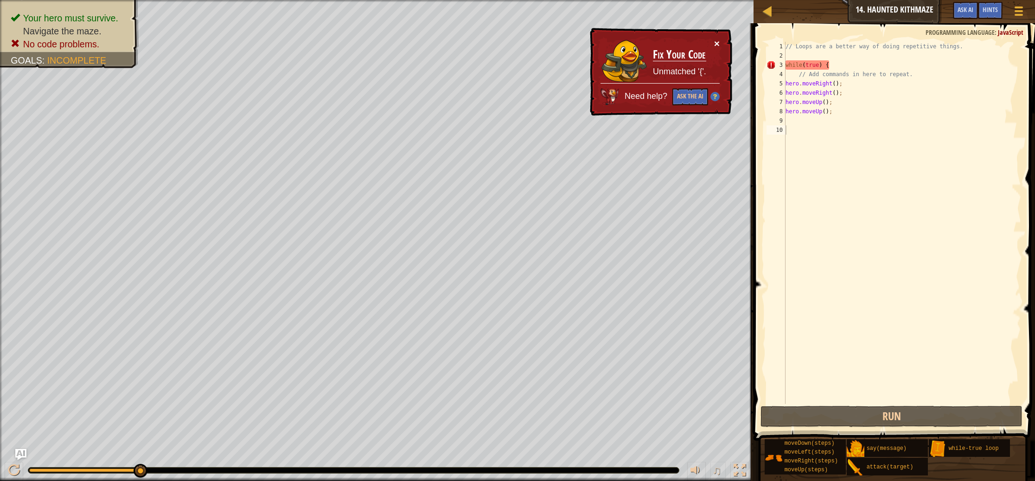
click at [718, 44] on button "×" at bounding box center [717, 44] width 6 height 10
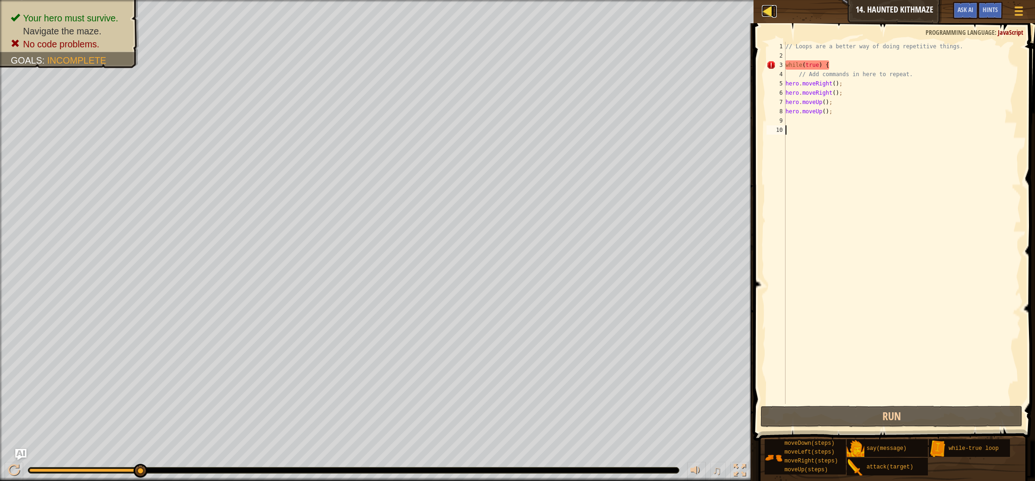
click at [774, 10] on link "Map" at bounding box center [774, 11] width 5 height 13
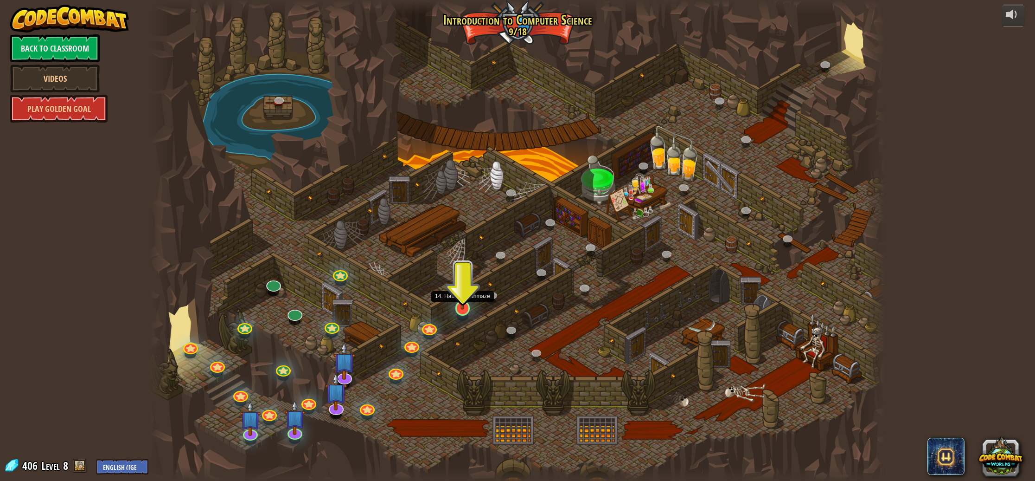
click at [463, 306] on img at bounding box center [463, 286] width 20 height 46
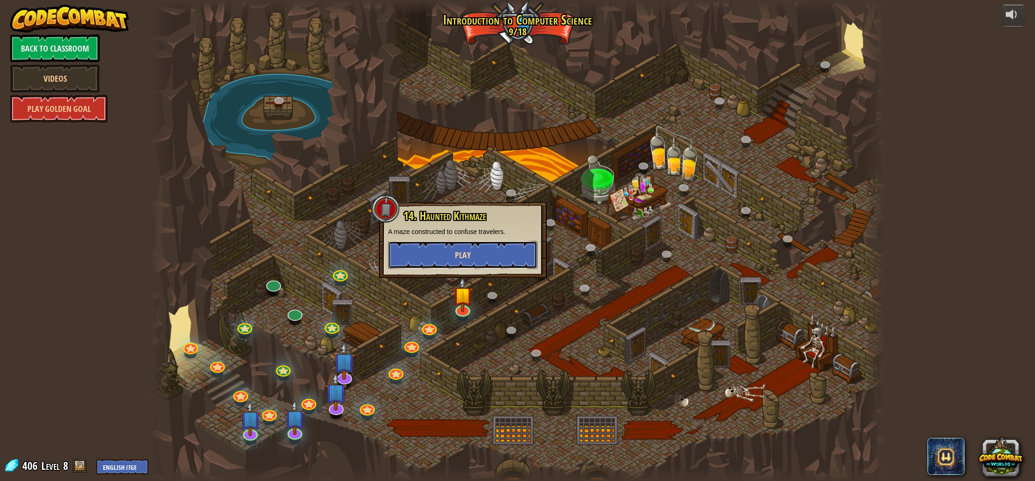
click at [469, 250] on span "Play" at bounding box center [463, 255] width 16 height 12
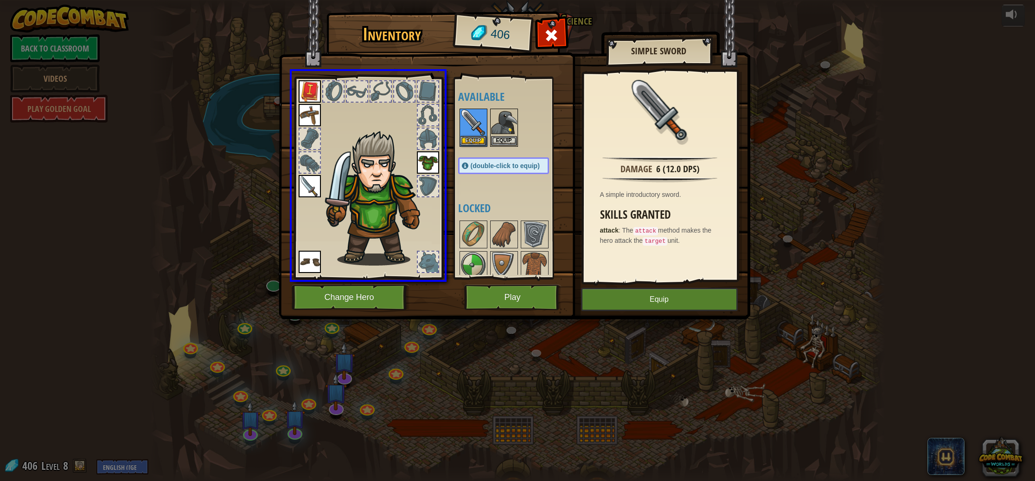
drag, startPoint x: 472, startPoint y: 119, endPoint x: 366, endPoint y: 195, distance: 130.4
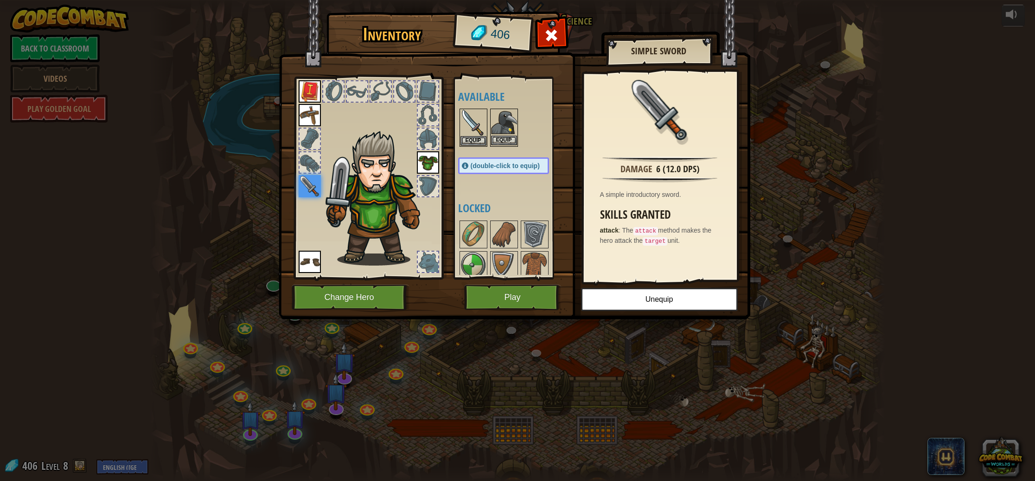
click at [503, 131] on img at bounding box center [504, 122] width 26 height 26
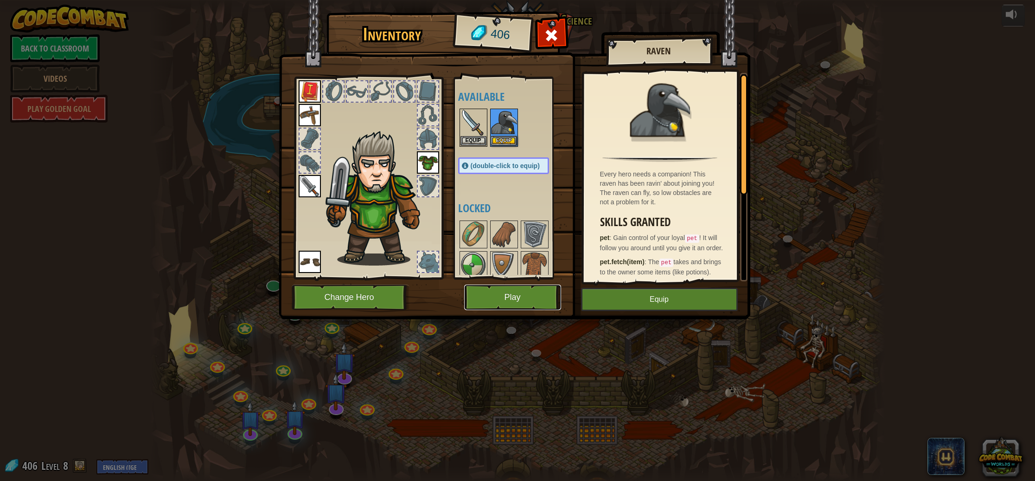
drag, startPoint x: 523, startPoint y: 301, endPoint x: 674, endPoint y: 299, distance: 151.2
click at [674, 299] on div "Inventory 406 Available Equip Equip Equip Equip Equip Equip (double-click to eq…" at bounding box center [518, 167] width 472 height 306
drag, startPoint x: 674, startPoint y: 299, endPoint x: 637, endPoint y: 305, distance: 37.1
click at [676, 299] on button "Equip" at bounding box center [659, 299] width 157 height 23
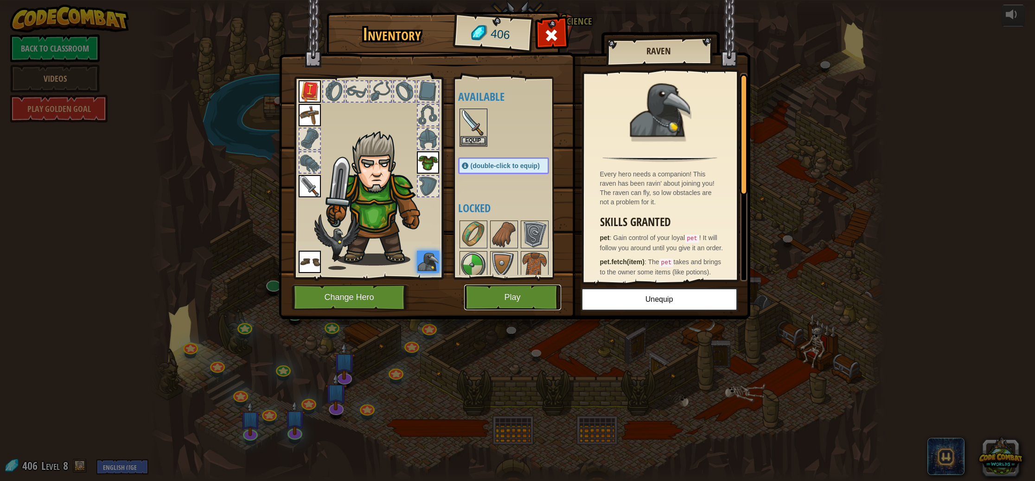
click at [520, 298] on button "Play" at bounding box center [512, 297] width 97 height 26
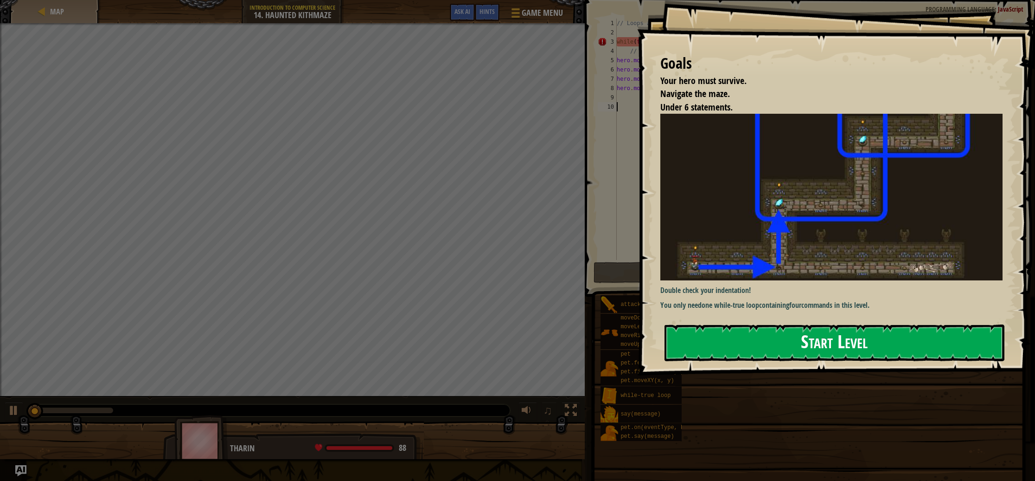
click at [837, 345] on button "Start Level" at bounding box center [835, 342] width 340 height 37
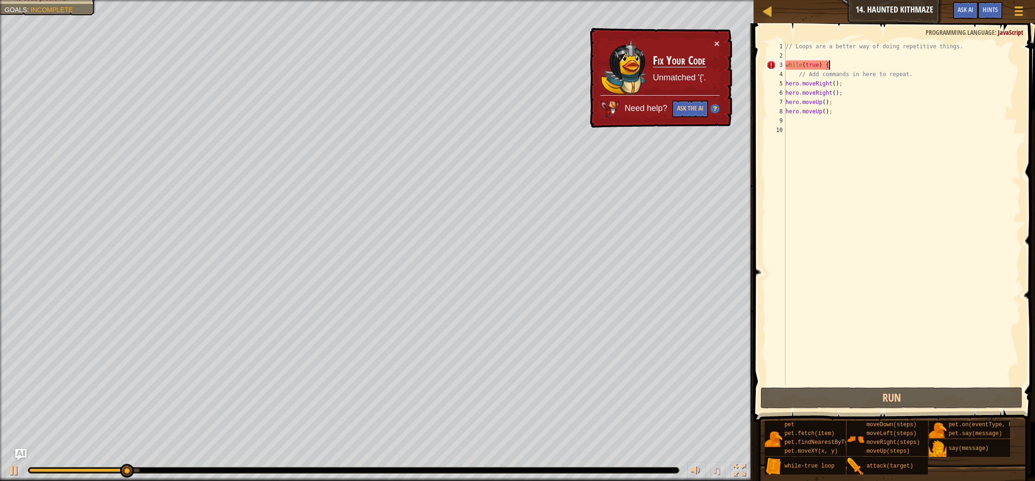
click at [844, 68] on div "// Loops are a better way of doing repetitive things. while ( true ) { // Add c…" at bounding box center [902, 223] width 237 height 362
click at [857, 72] on div "// Loops are a better way of doing repetitive things. while ( true ) { // Add c…" at bounding box center [902, 223] width 237 height 362
type textarea "// Add commands in here to repeat."
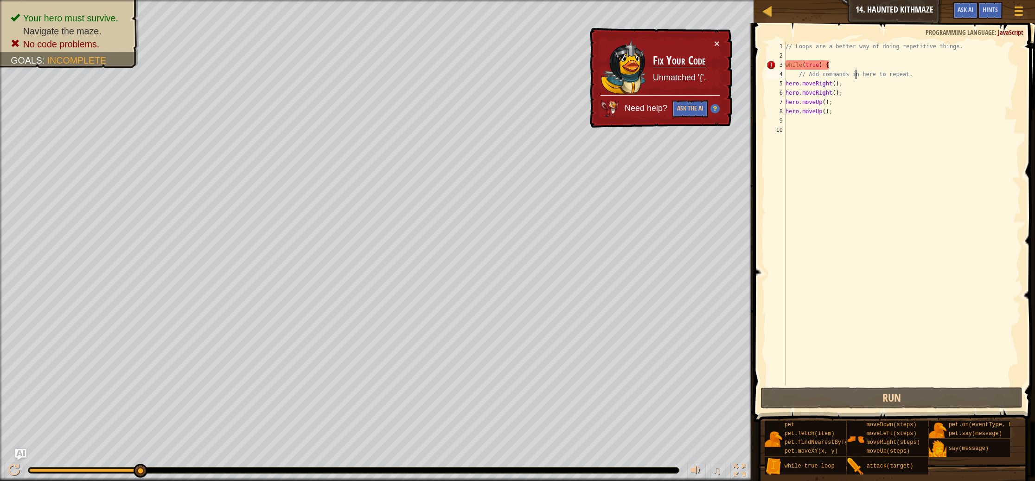
click at [858, 77] on div "// Loops are a better way of doing repetitive things. while ( true ) { // Add c…" at bounding box center [902, 223] width 237 height 362
click at [831, 56] on div "// Loops are a better way of doing repetitive things. while ( true ) { // Add c…" at bounding box center [902, 223] width 237 height 362
click at [810, 64] on div "// Loops are a better way of doing repetitive things. while ( true ) { // Add c…" at bounding box center [902, 223] width 237 height 362
click at [813, 64] on div "// Loops are a better way of doing repetitive things. while ( true ) { // Add c…" at bounding box center [902, 223] width 237 height 362
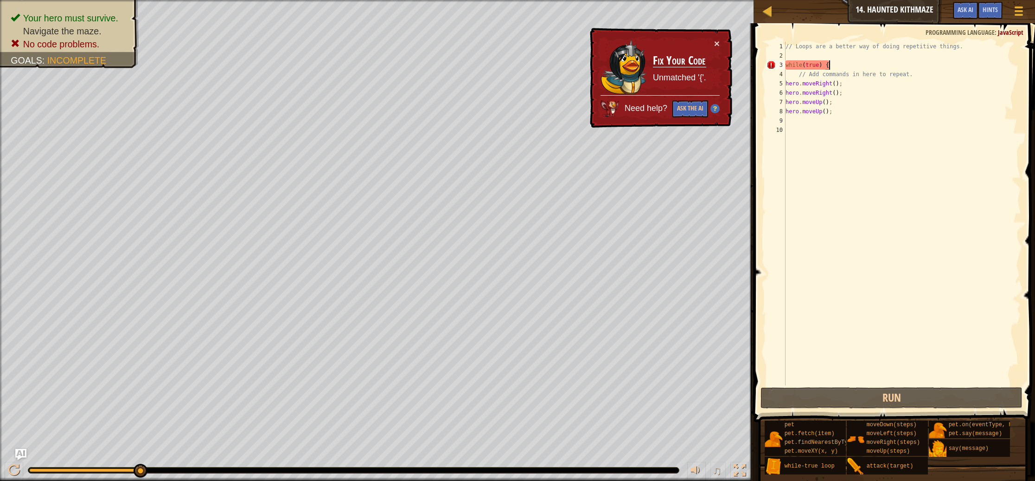
click at [843, 67] on div "// Loops are a better way of doing repetitive things. while ( true ) { // Add c…" at bounding box center [902, 223] width 237 height 362
click at [848, 90] on div "// Loops are a better way of doing repetitive things. while ( true ) { // Add c…" at bounding box center [902, 223] width 237 height 362
type textarea "hero.moveRight();"
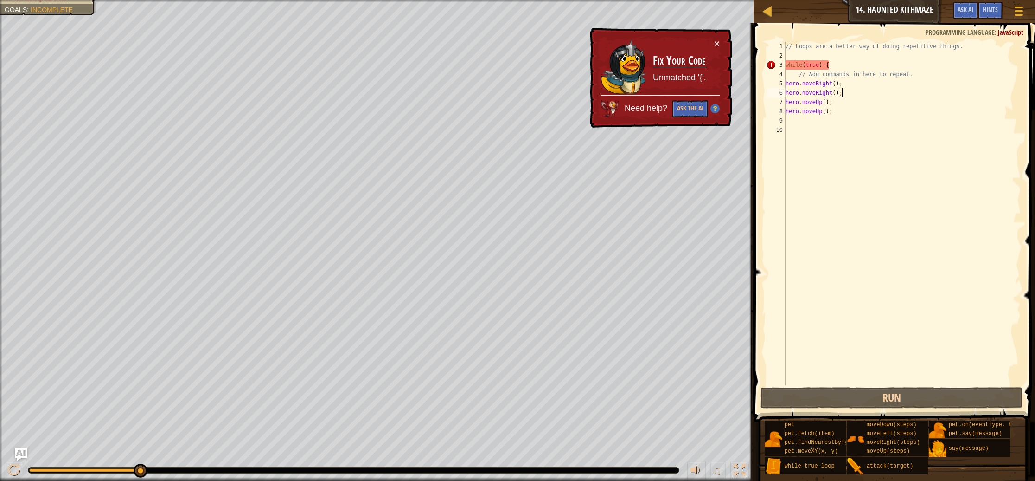
click at [22, 453] on img "Ask AI" at bounding box center [21, 454] width 12 height 12
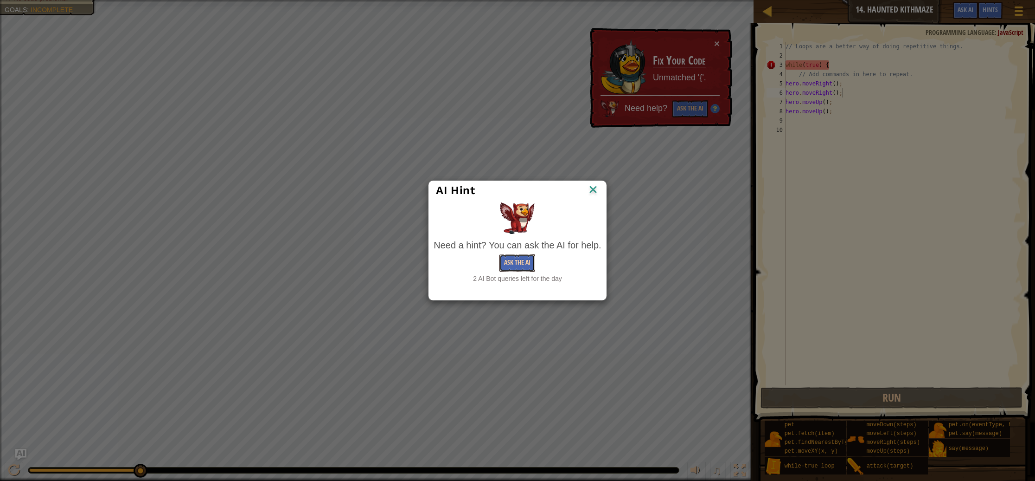
click at [522, 257] on button "Ask the AI" at bounding box center [518, 262] width 36 height 17
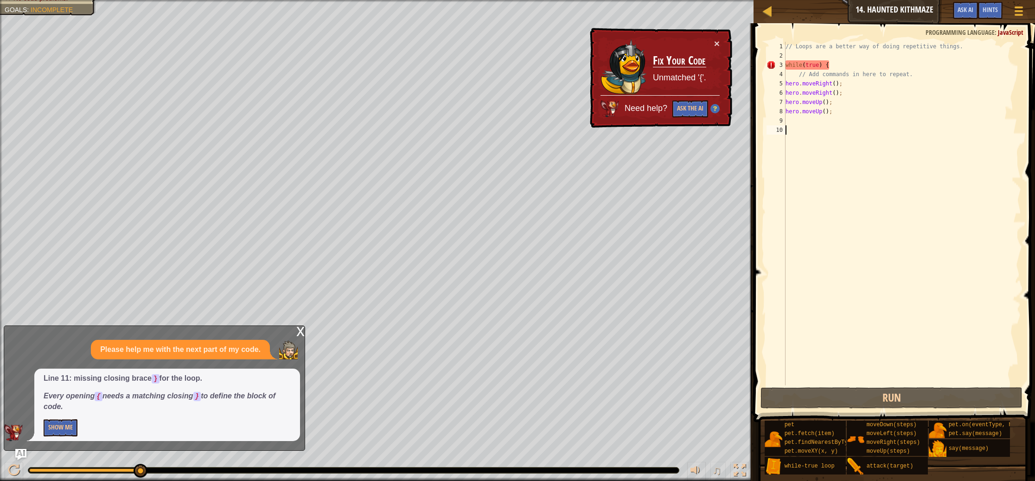
click at [797, 130] on div "// Loops are a better way of doing repetitive things. while ( true ) { // Add c…" at bounding box center [902, 223] width 237 height 362
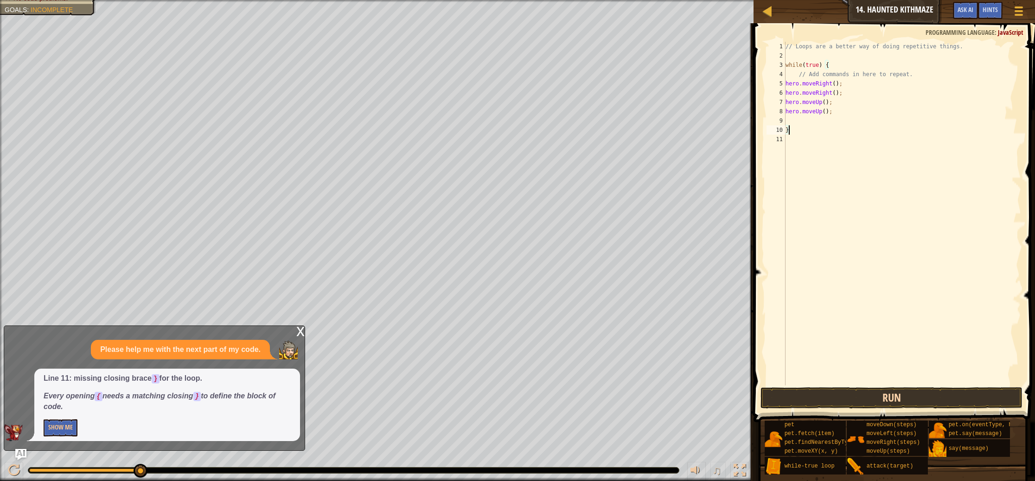
type textarea "}"
click at [892, 395] on button "Run" at bounding box center [892, 397] width 262 height 21
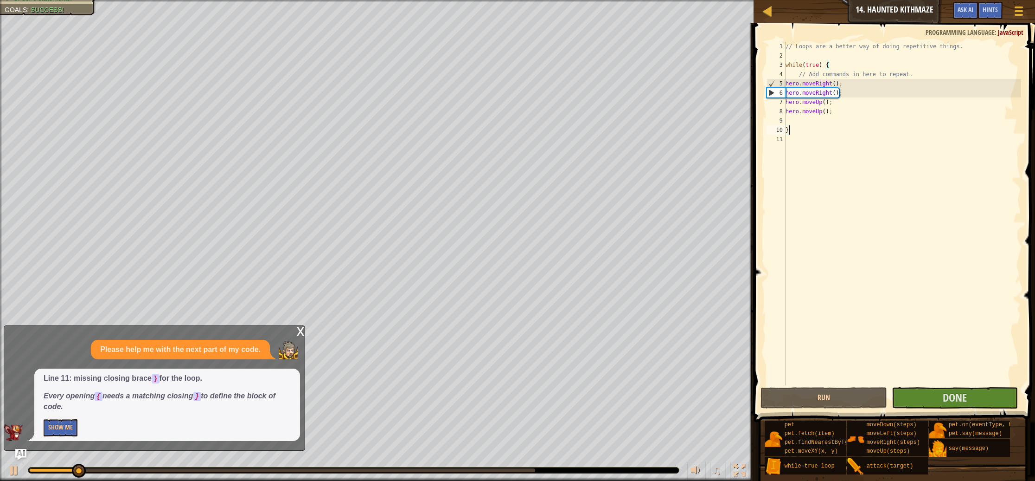
click at [296, 331] on div "x" at bounding box center [300, 330] width 8 height 9
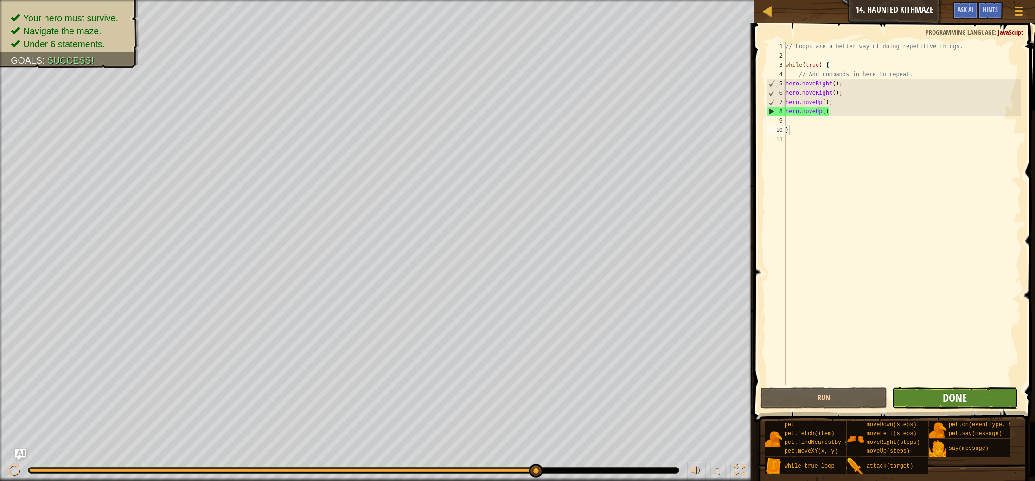
click at [944, 391] on span "Done" at bounding box center [955, 397] width 24 height 15
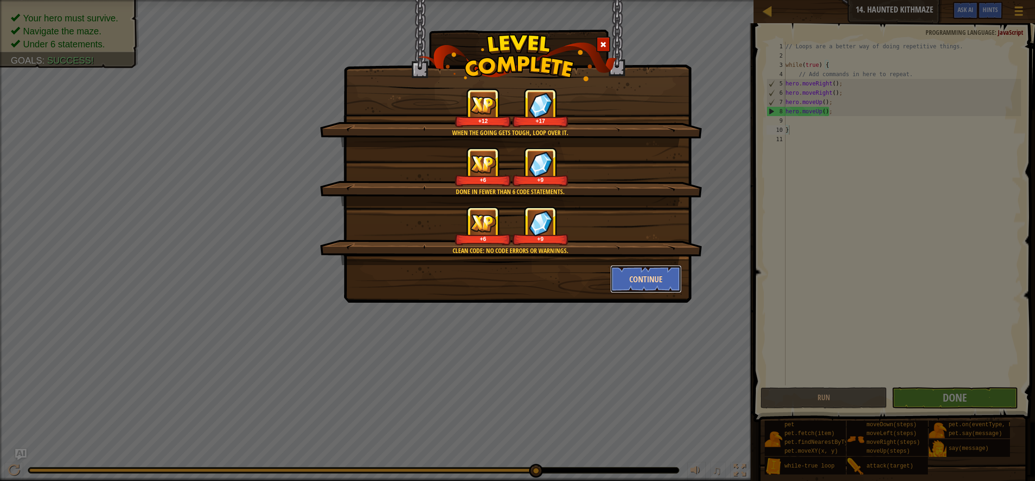
click at [644, 276] on button "Continue" at bounding box center [646, 279] width 72 height 28
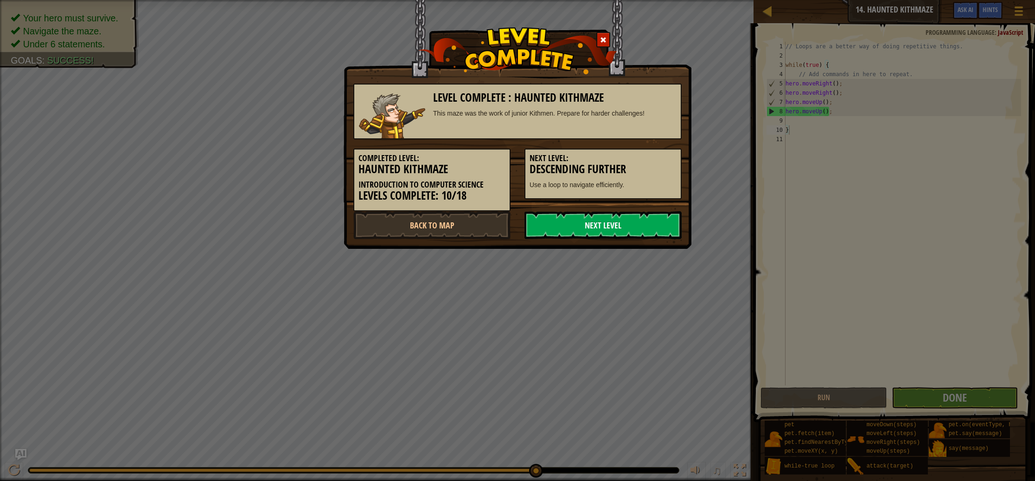
click at [591, 224] on link "Next Level" at bounding box center [603, 225] width 157 height 28
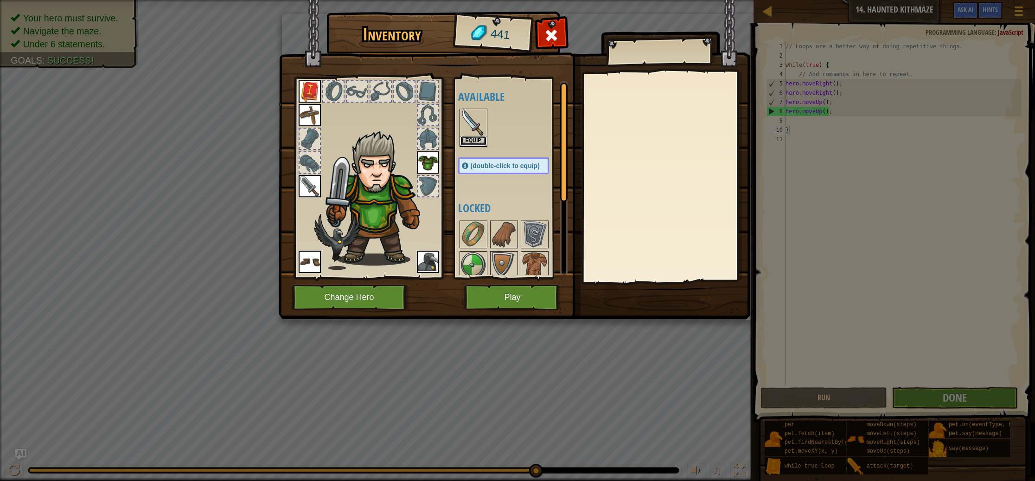
click at [475, 139] on button "Equip" at bounding box center [474, 141] width 26 height 10
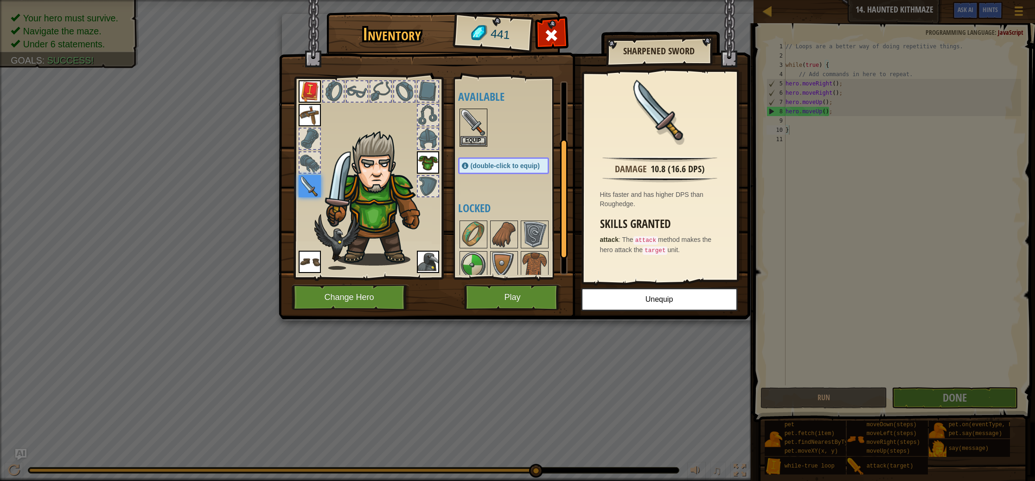
scroll to position [128, 0]
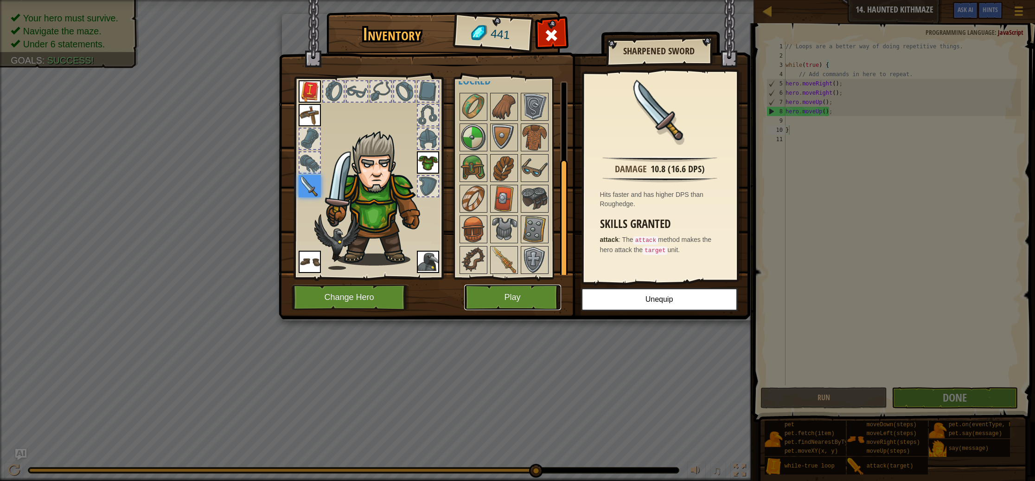
click at [507, 294] on button "Play" at bounding box center [512, 297] width 97 height 26
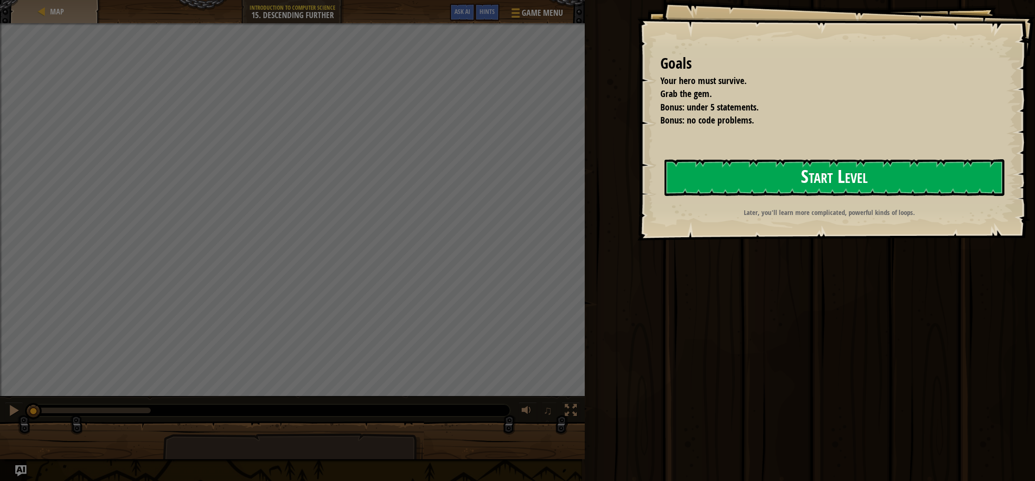
click at [797, 177] on button "Start Level" at bounding box center [835, 177] width 340 height 37
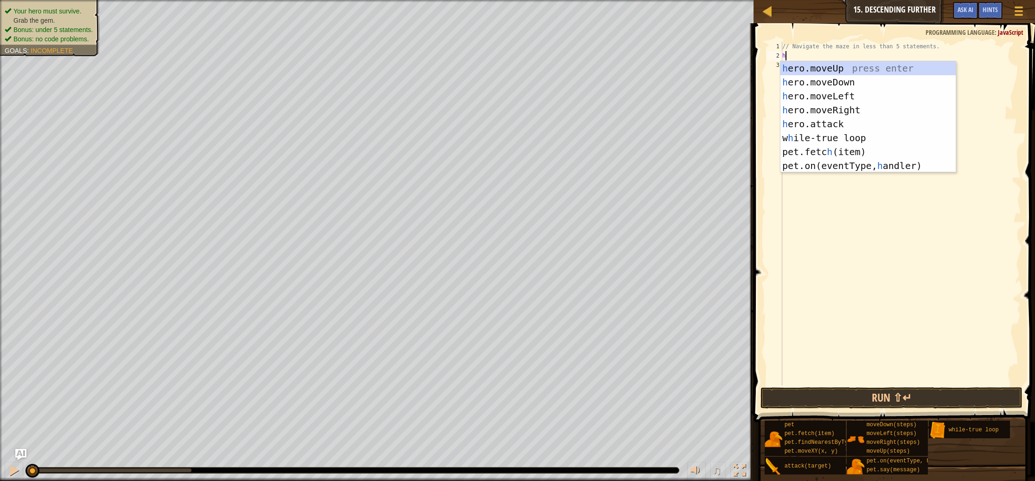
scroll to position [4, 0]
type textarea "hero"
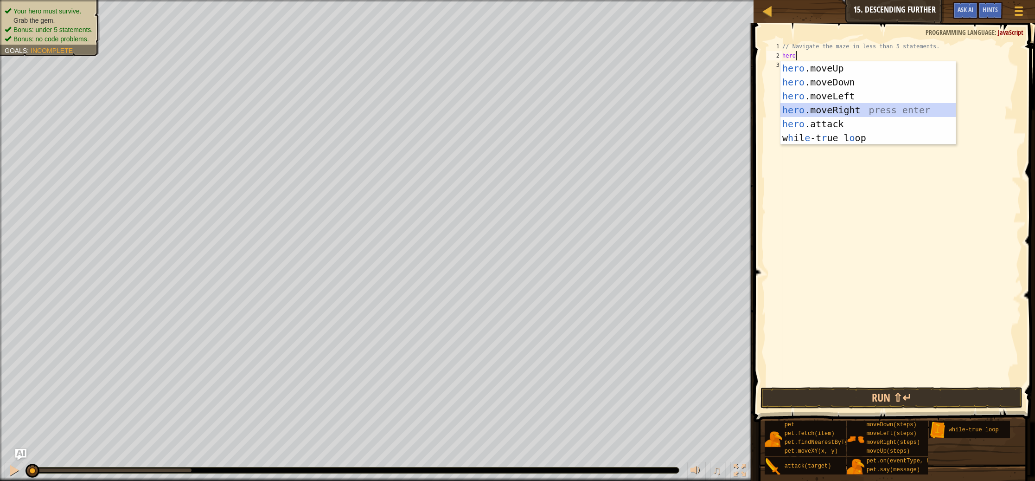
click at [844, 113] on div "hero .moveUp press enter hero .moveDown press enter hero .moveLeft press enter …" at bounding box center [868, 116] width 175 height 111
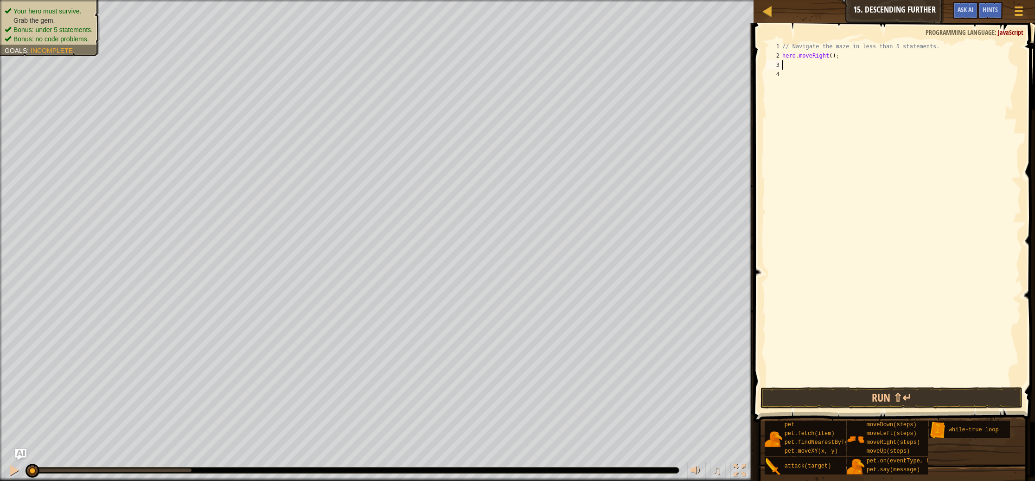
scroll to position [4, 0]
click at [833, 55] on div "// Navigate the maze in less than 5 statements. hero . moveRight ( ) ;" at bounding box center [901, 223] width 241 height 362
type textarea "hero.moveRight(2);"
click at [892, 393] on button "Run ⇧↵" at bounding box center [892, 397] width 262 height 21
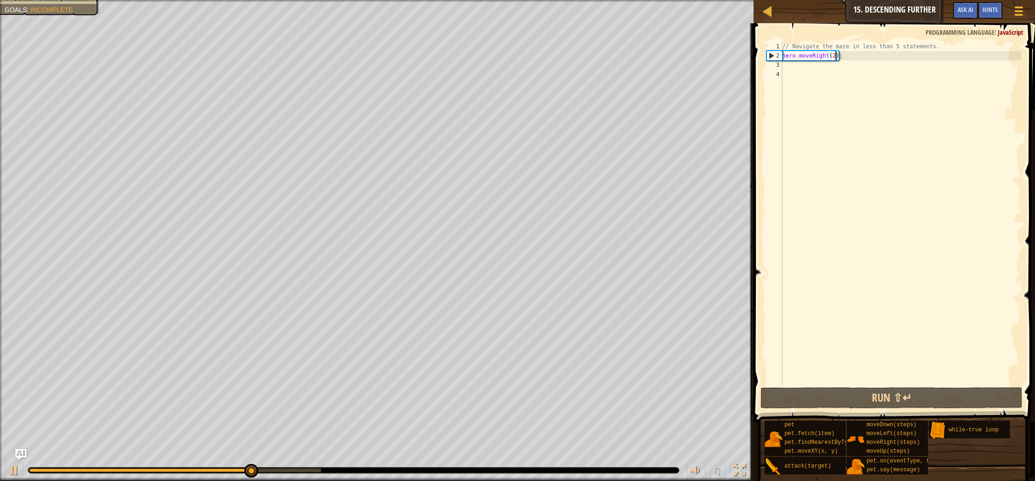
click at [789, 69] on div "// Navigate the maze in less than 5 statements. hero . moveRight ( 2 ) ;" at bounding box center [901, 223] width 241 height 362
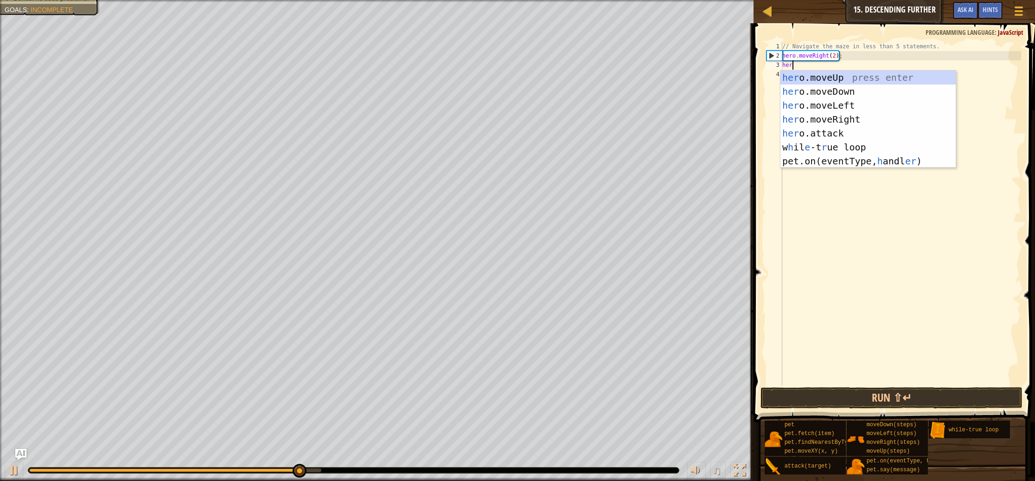
type textarea "hero"
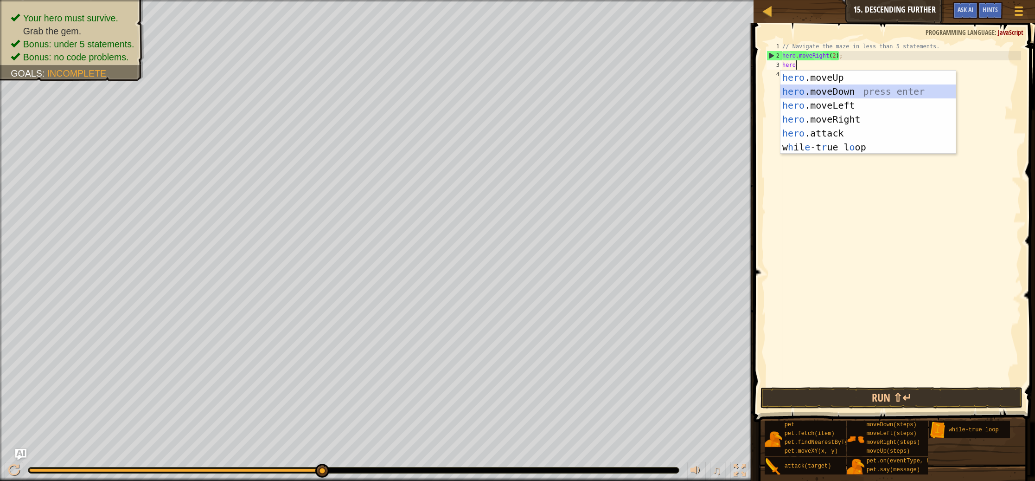
click at [824, 92] on div "hero .moveUp press enter hero .moveDown press enter hero .moveLeft press enter …" at bounding box center [868, 126] width 175 height 111
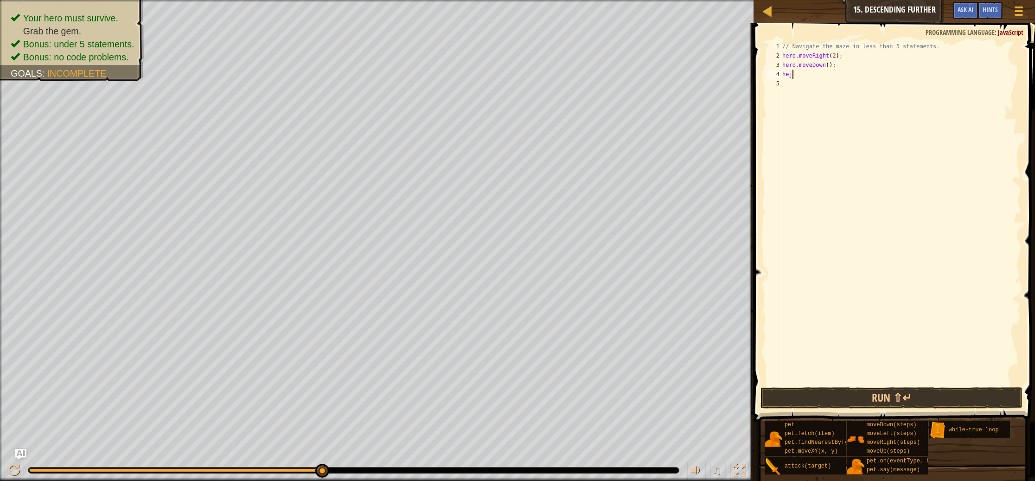
scroll to position [4, 0]
type textarea "hero"
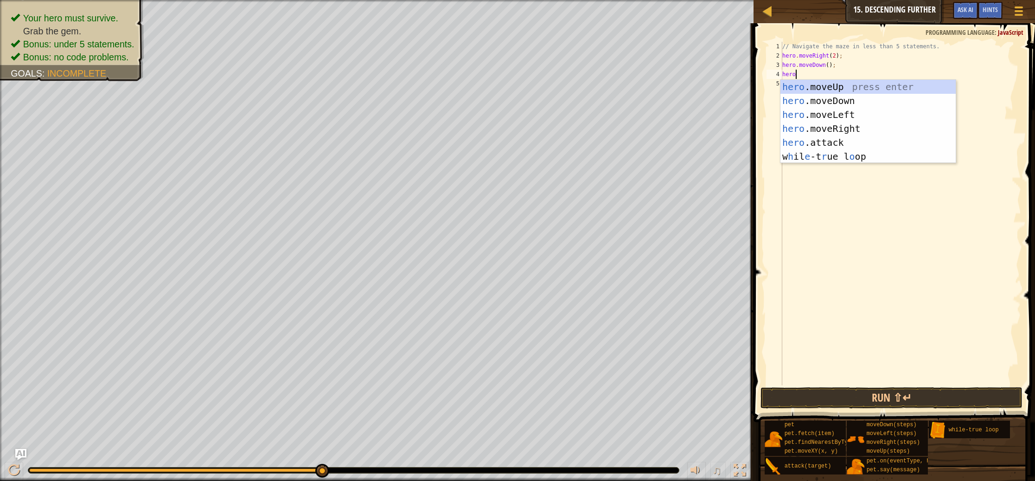
scroll to position [4, 0]
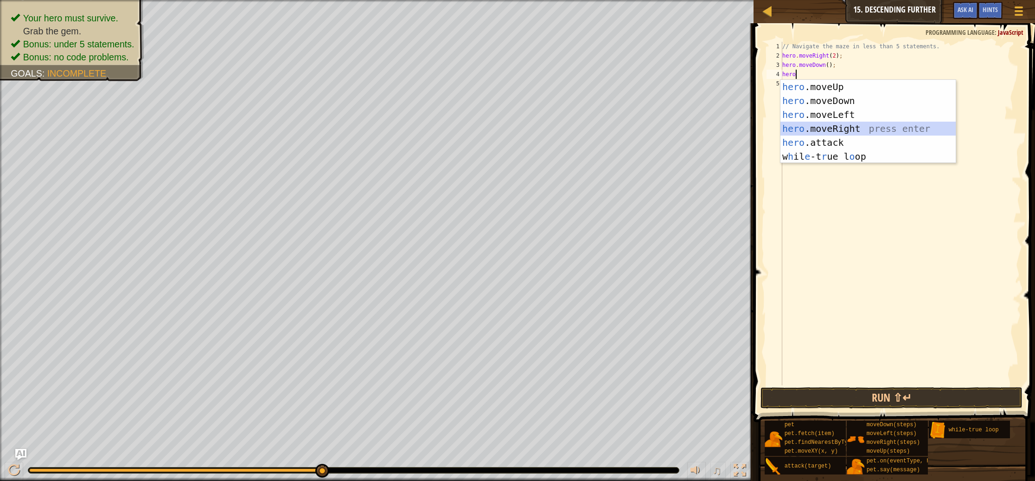
click at [852, 129] on div "hero .moveUp press enter hero .moveDown press enter hero .moveLeft press enter …" at bounding box center [868, 135] width 175 height 111
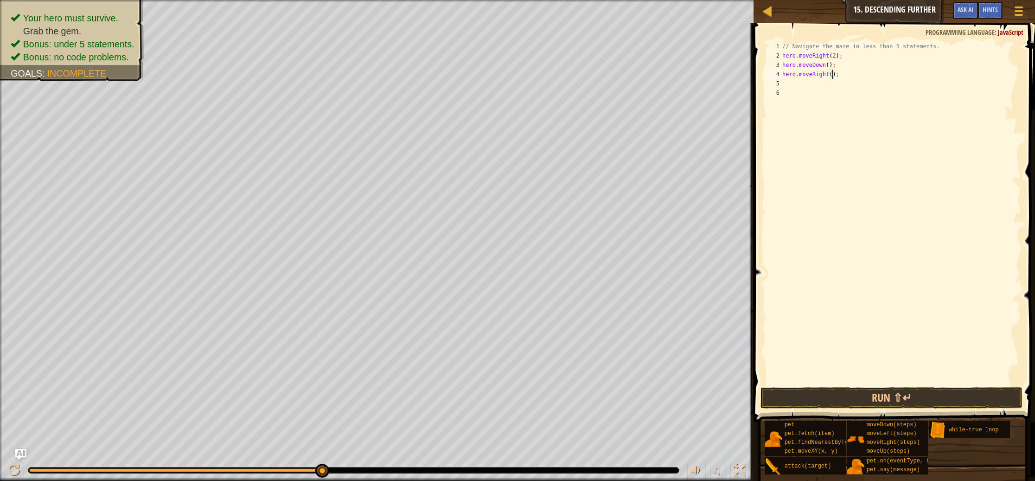
click at [832, 71] on div "// Navigate the maze in less than 5 statements. hero . moveRight ( 2 ) ; hero .…" at bounding box center [901, 223] width 241 height 362
type textarea "hero.moveRight(2);"
click at [849, 93] on div "// Navigate the maze in less than 5 statements. hero . moveRight ( 2 ) ; hero .…" at bounding box center [901, 223] width 241 height 362
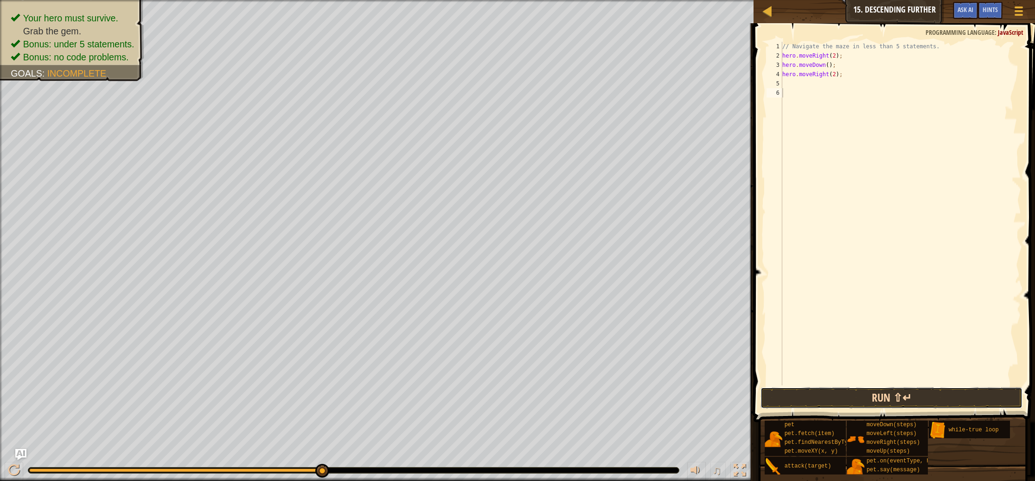
click at [891, 396] on button "Run ⇧↵" at bounding box center [892, 397] width 262 height 21
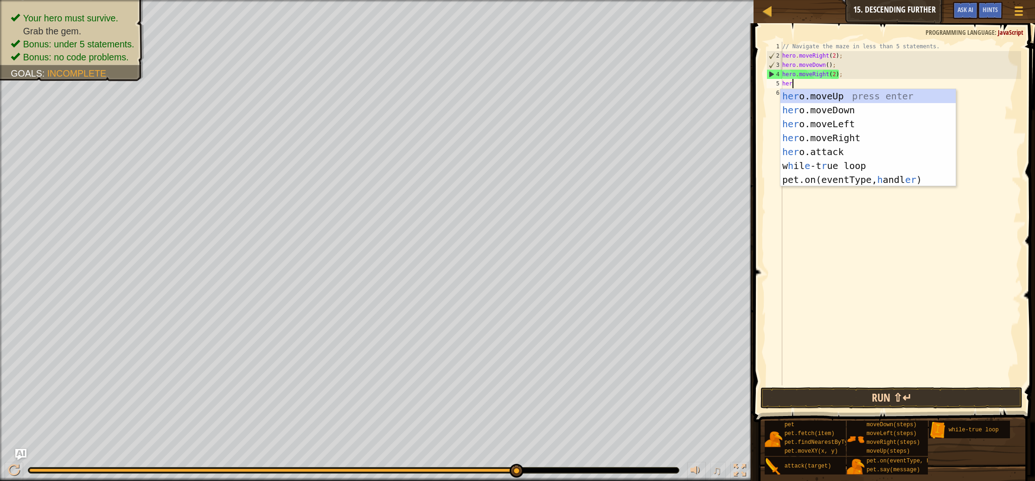
type textarea "hero"
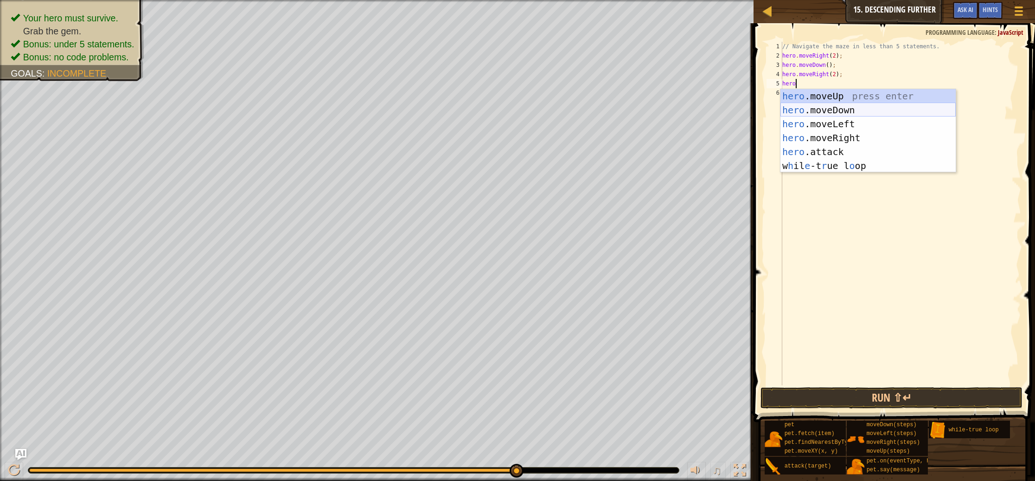
click at [823, 108] on div "hero .moveUp press enter hero .moveDown press enter hero .moveLeft press enter …" at bounding box center [868, 144] width 175 height 111
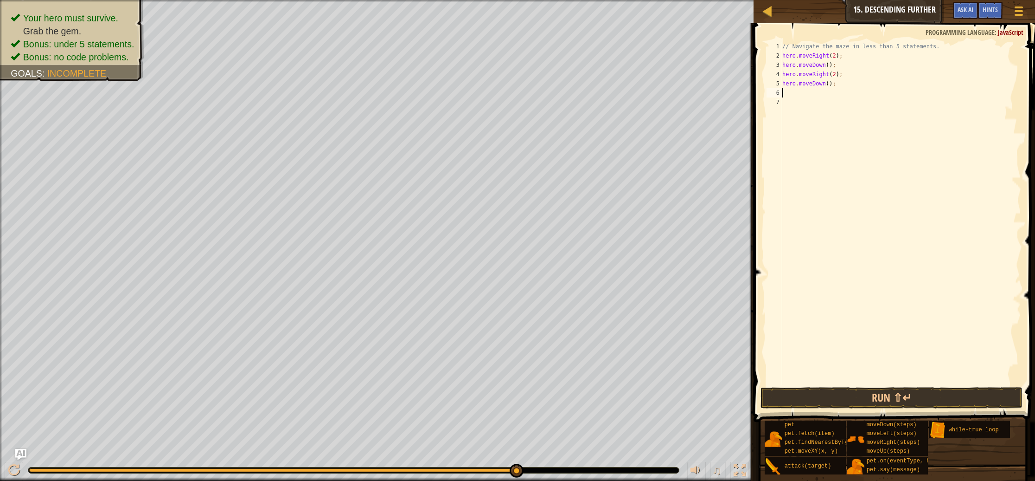
scroll to position [4, 0]
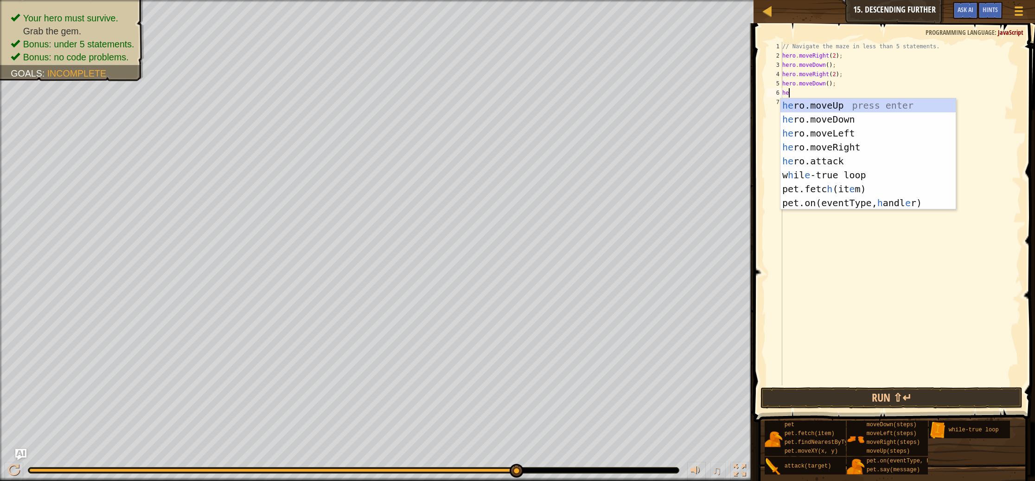
type textarea "heo"
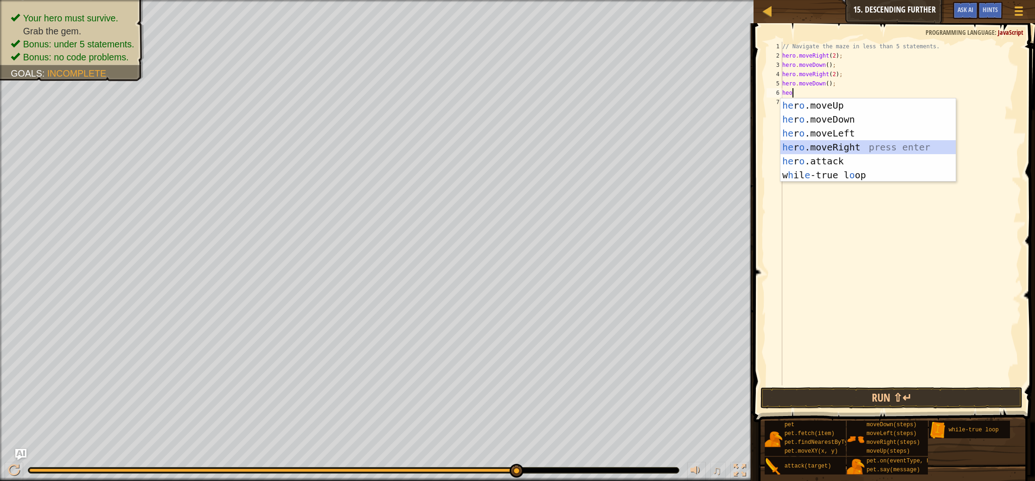
click at [835, 150] on div "he r o .moveUp press enter he r o .moveDown press enter he r o .moveLeft press …" at bounding box center [868, 153] width 175 height 111
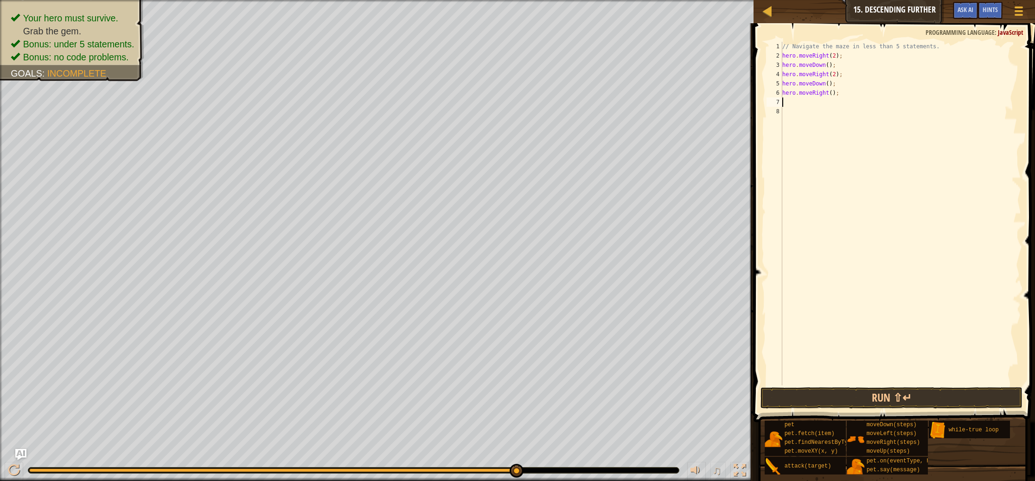
click at [834, 91] on div "// Navigate the maze in less than 5 statements. hero . moveRight ( 2 ) ; hero .…" at bounding box center [901, 223] width 241 height 362
click at [833, 91] on div "// Navigate the maze in less than 5 statements. hero . moveRight ( 2 ) ; hero .…" at bounding box center [901, 223] width 241 height 362
click at [881, 394] on button "Run ⇧↵" at bounding box center [892, 397] width 262 height 21
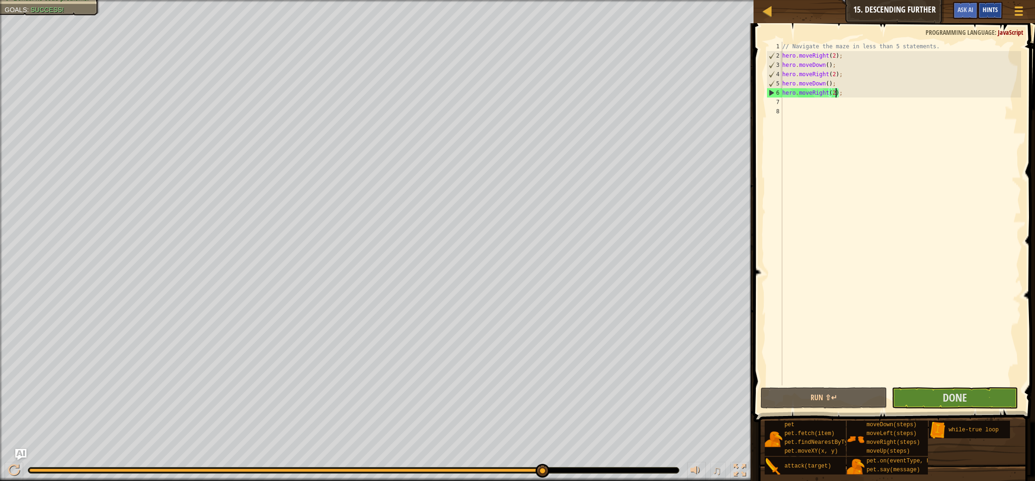
click at [989, 12] on span "Hints" at bounding box center [990, 9] width 15 height 9
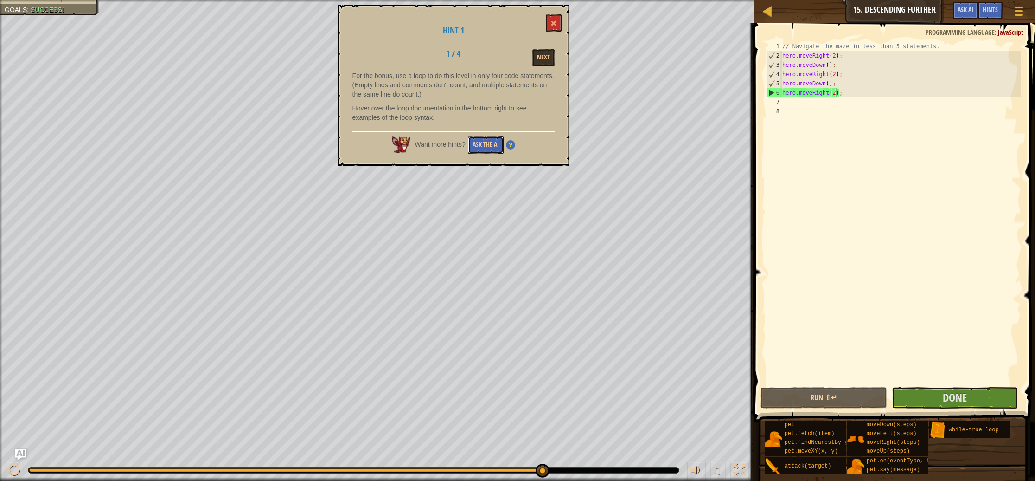
click at [478, 142] on button "Ask the AI" at bounding box center [486, 144] width 36 height 17
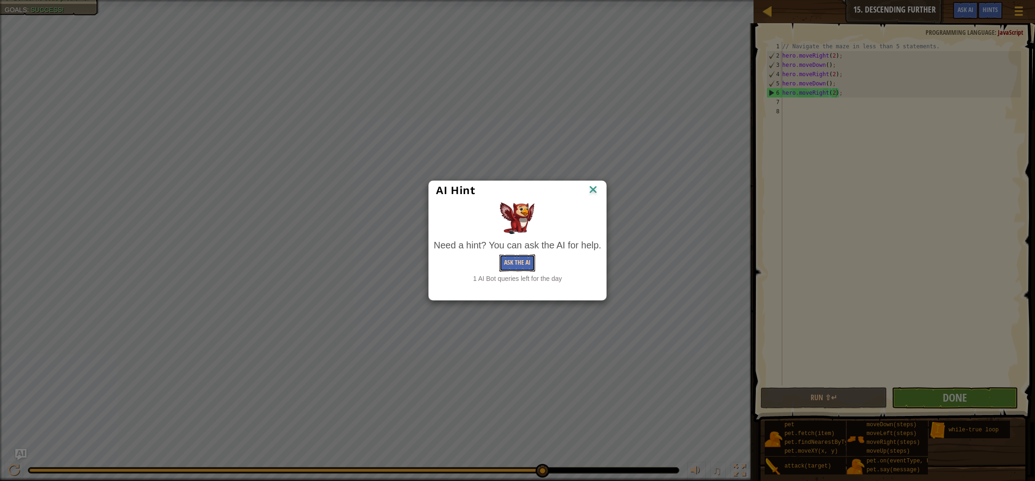
click at [512, 261] on button "Ask the AI" at bounding box center [518, 262] width 36 height 17
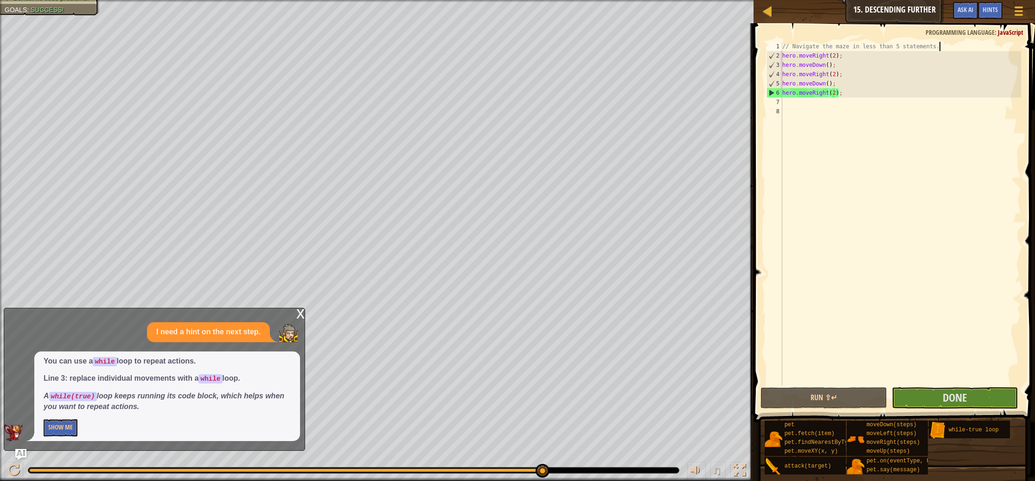
click at [943, 47] on div "// Navigate the maze in less than 5 statements. hero . moveRight ( 2 ) ; hero .…" at bounding box center [901, 223] width 241 height 362
type textarea "// Navigate the maze in less than 5 statements."
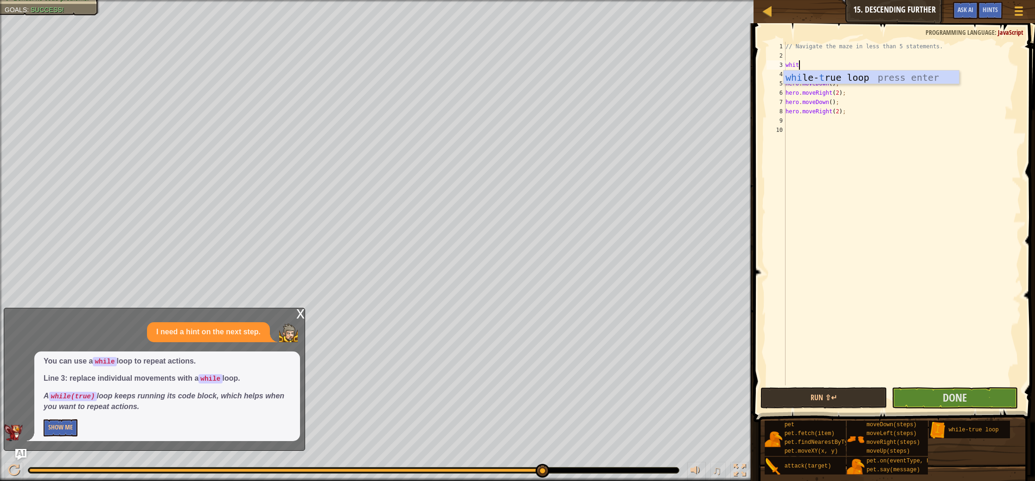
type textarea "white"
click at [884, 81] on div "whi le- t ru e loop press enter" at bounding box center [871, 92] width 175 height 42
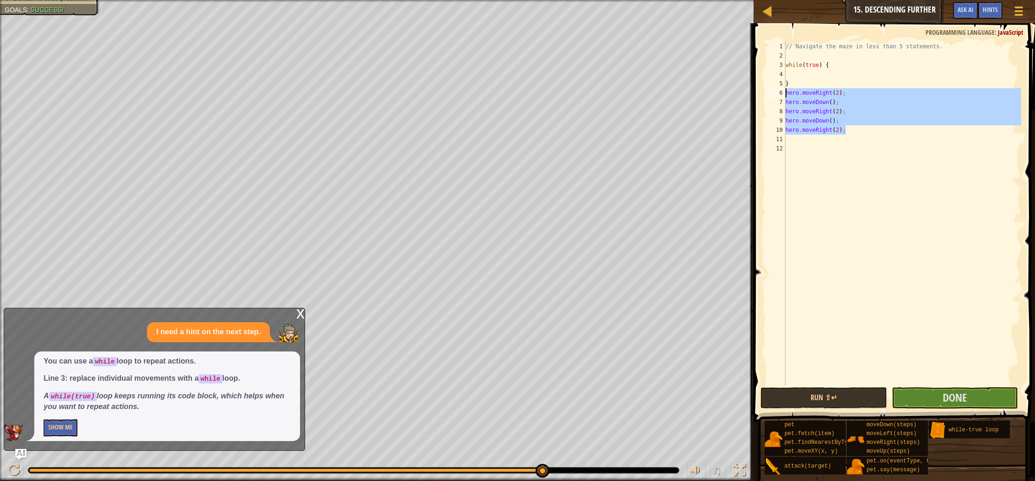
drag, startPoint x: 860, startPoint y: 130, endPoint x: 773, endPoint y: 93, distance: 94.3
click at [773, 93] on div "1 2 3 4 5 6 7 8 9 10 11 12 // Navigate the maze in less than 5 statements. whil…" at bounding box center [893, 213] width 257 height 343
type textarea "hero.moveRight(2); hero.moveDown();"
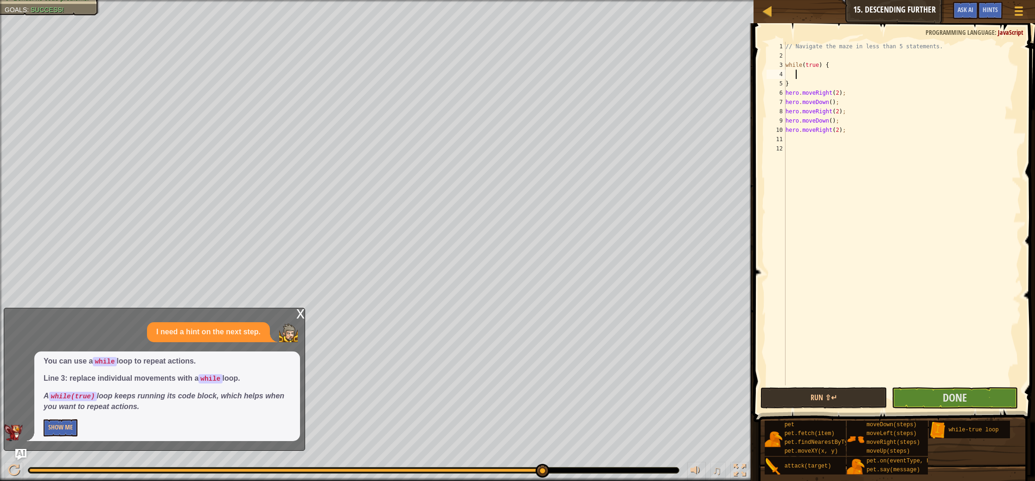
click at [795, 73] on div "// Navigate the maze in less than 5 statements. while ( true ) { } hero . moveR…" at bounding box center [903, 223] width 238 height 362
paste textarea "hero.moveRight(2);"
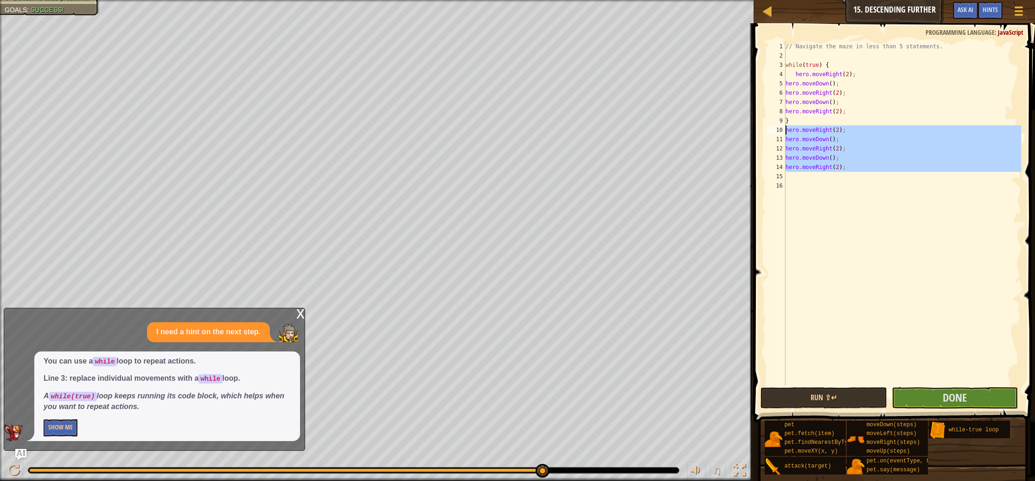
drag, startPoint x: 830, startPoint y: 167, endPoint x: 782, endPoint y: 129, distance: 61.2
click at [782, 129] on div "hero.moveRight(2); 1 2 3 4 5 6 7 8 9 10 11 12 13 14 15 16 // Navigate the maze …" at bounding box center [893, 213] width 257 height 343
type textarea "hero.moveRight(2); hero.moveDown();"
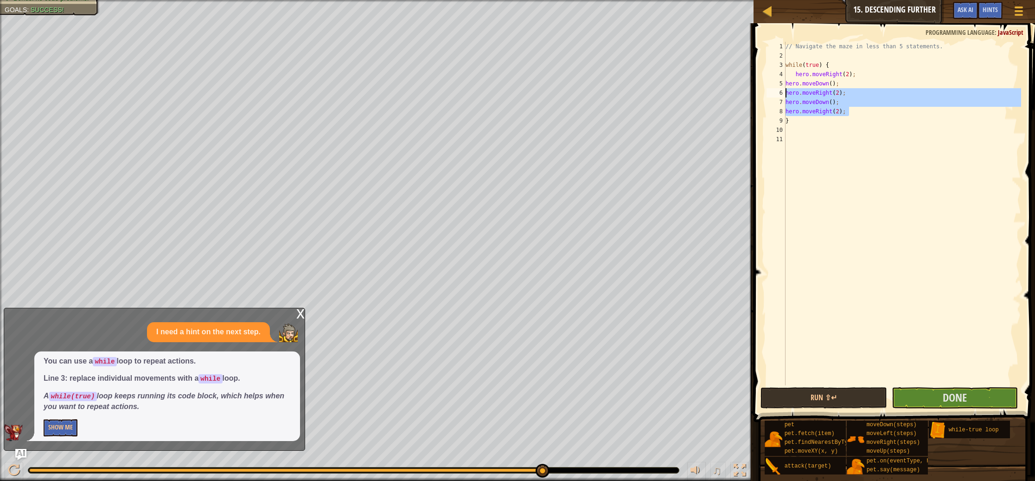
drag, startPoint x: 853, startPoint y: 114, endPoint x: 779, endPoint y: 93, distance: 77.4
click at [779, 93] on div "1 2 3 4 5 6 7 8 9 10 11 // Navigate the maze in less than 5 statements. while (…" at bounding box center [893, 213] width 257 height 343
type textarea "hero.moveRight(2); hero.moveDown();"
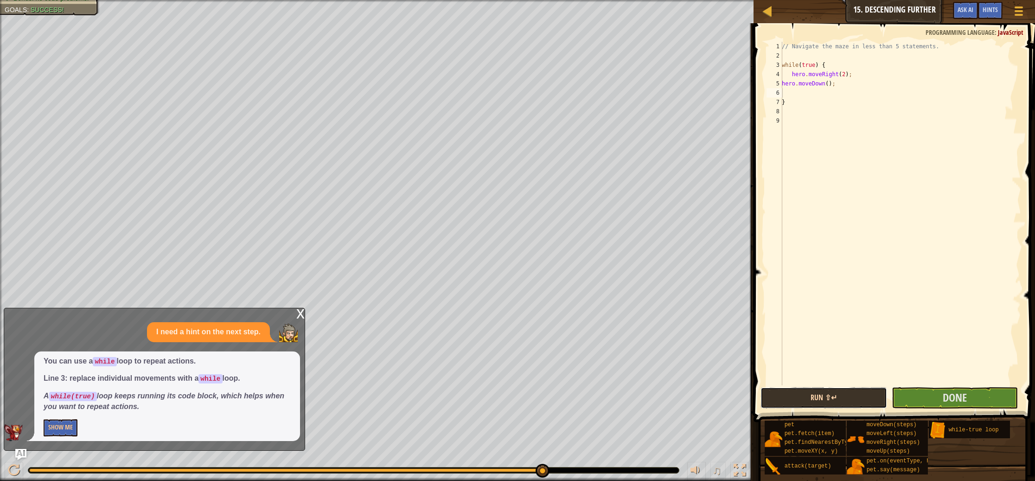
click at [827, 396] on button "Run ⇧↵" at bounding box center [824, 397] width 127 height 21
